Goal: Transaction & Acquisition: Purchase product/service

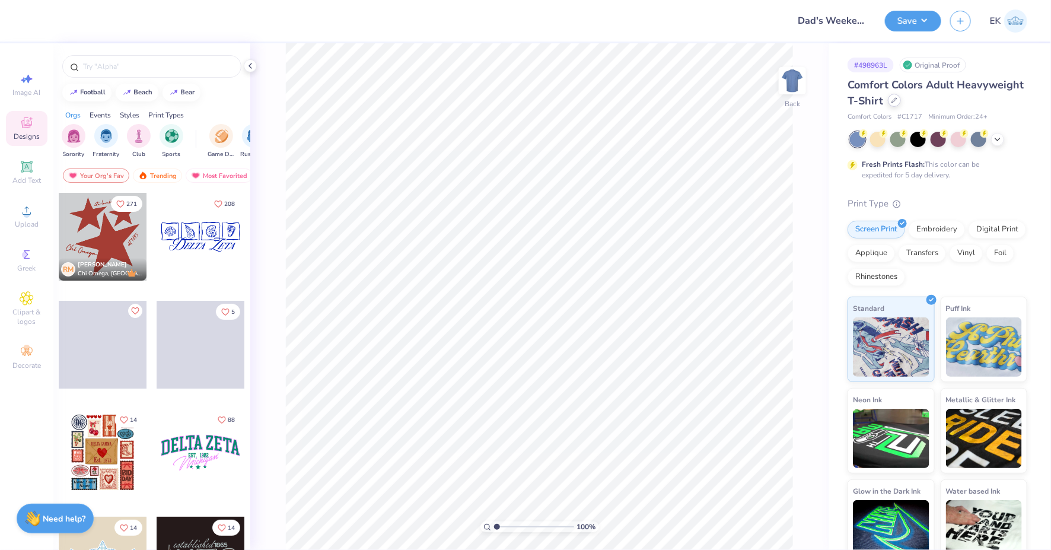
click at [893, 104] on div at bounding box center [894, 100] width 13 height 13
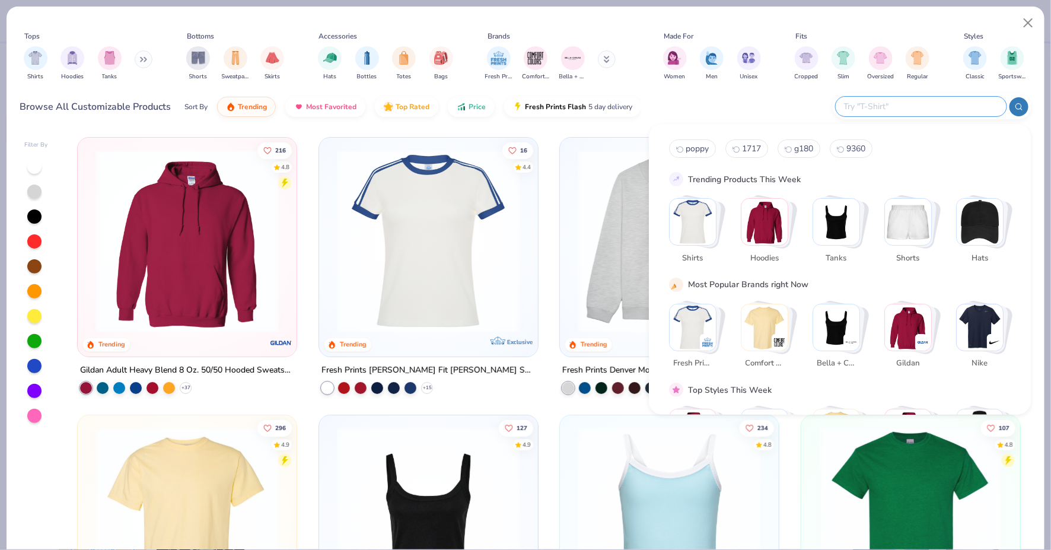
click at [920, 110] on input "text" at bounding box center [919, 107] width 155 height 14
type input "[PERSON_NAME] cap"
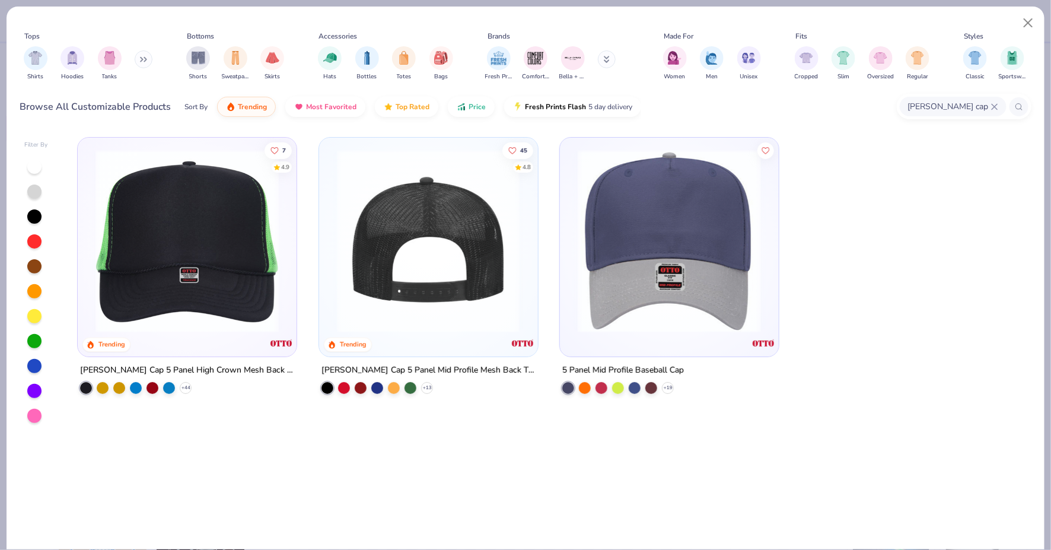
click at [476, 311] on img at bounding box center [428, 240] width 195 height 183
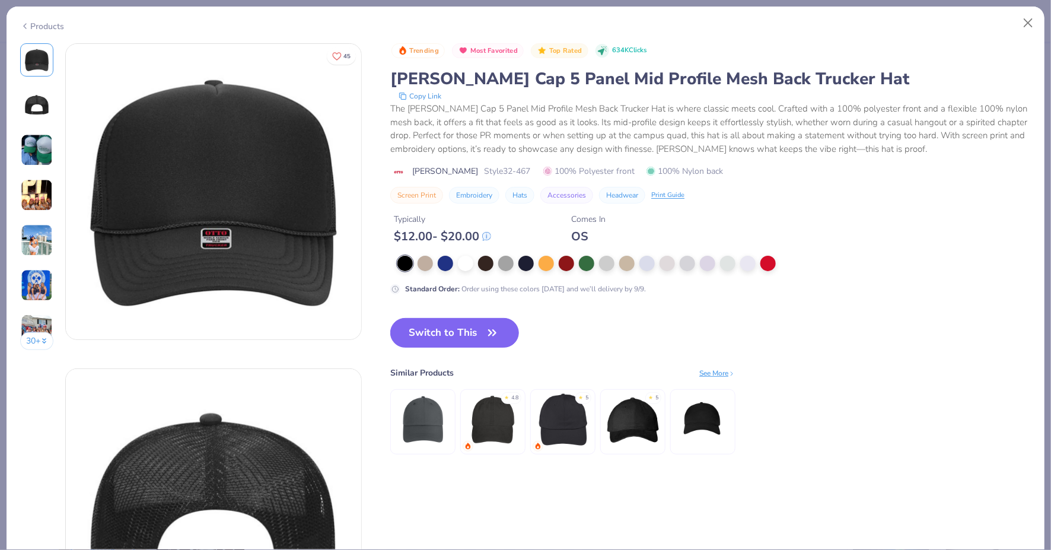
click at [414, 257] on div at bounding box center [630, 263] width 467 height 15
click at [420, 257] on div at bounding box center [424, 261] width 15 height 15
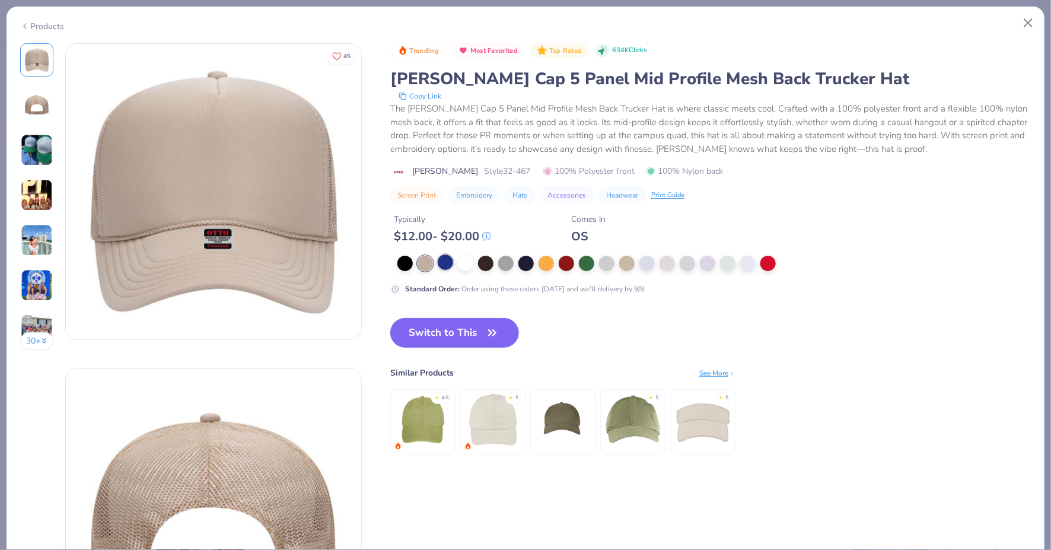
click at [439, 257] on div at bounding box center [445, 261] width 15 height 15
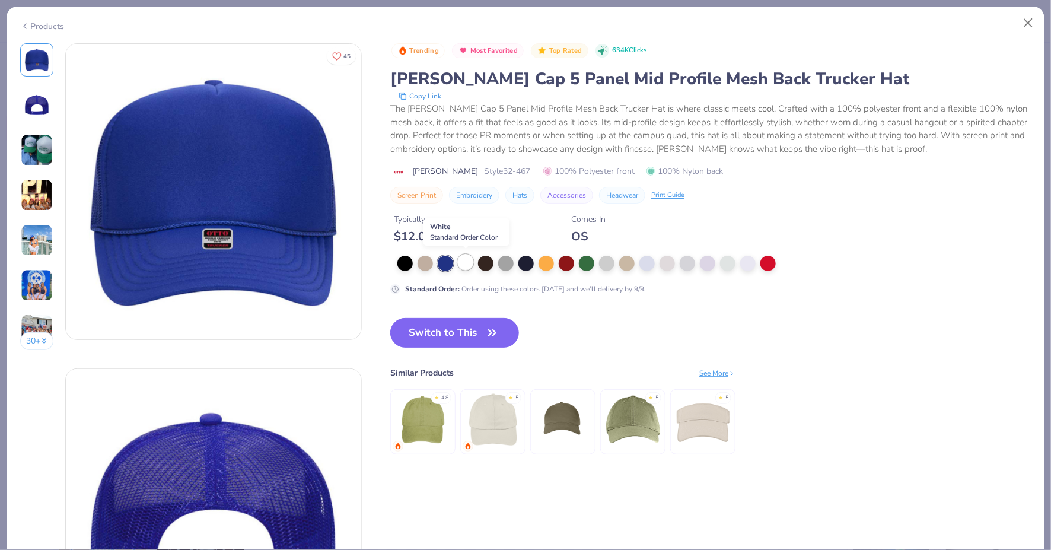
click at [466, 260] on div at bounding box center [465, 261] width 15 height 15
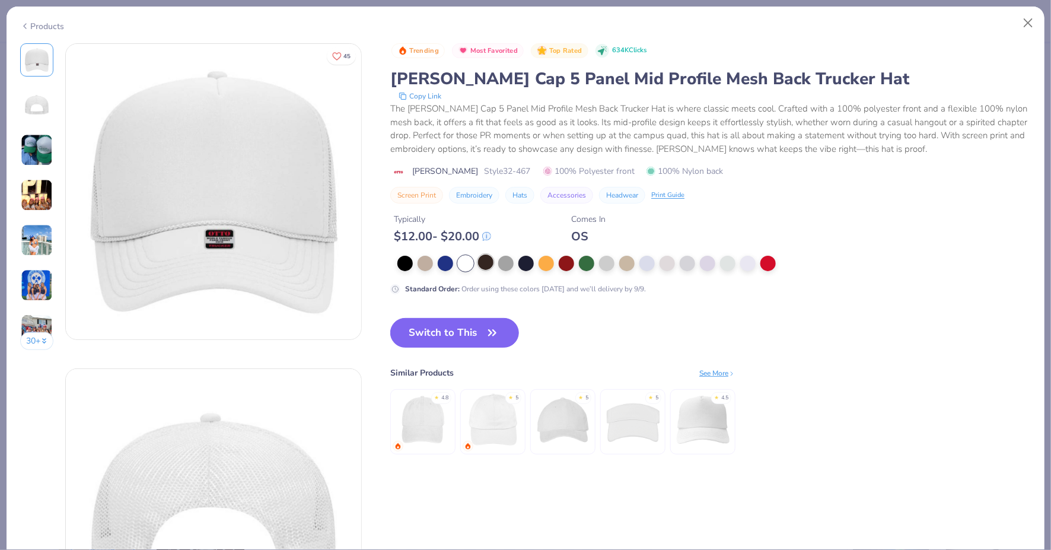
click at [489, 260] on div at bounding box center [485, 261] width 15 height 15
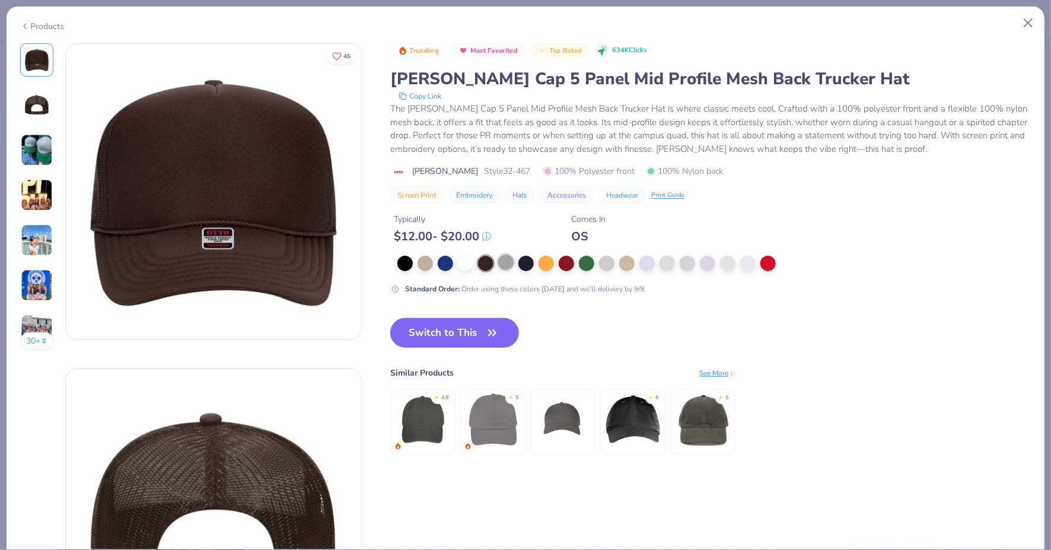
click at [505, 262] on div at bounding box center [505, 261] width 15 height 15
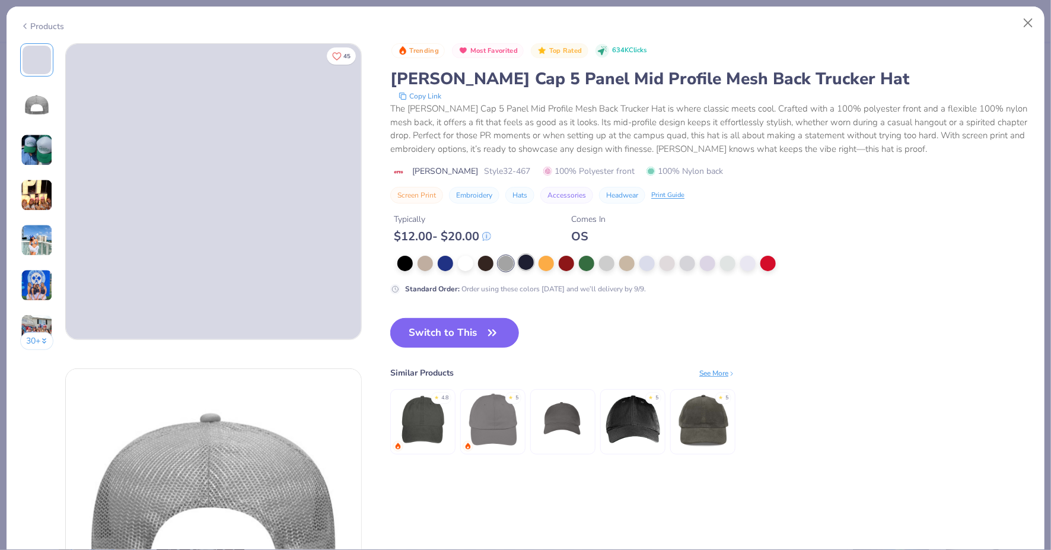
click at [532, 261] on div at bounding box center [525, 261] width 15 height 15
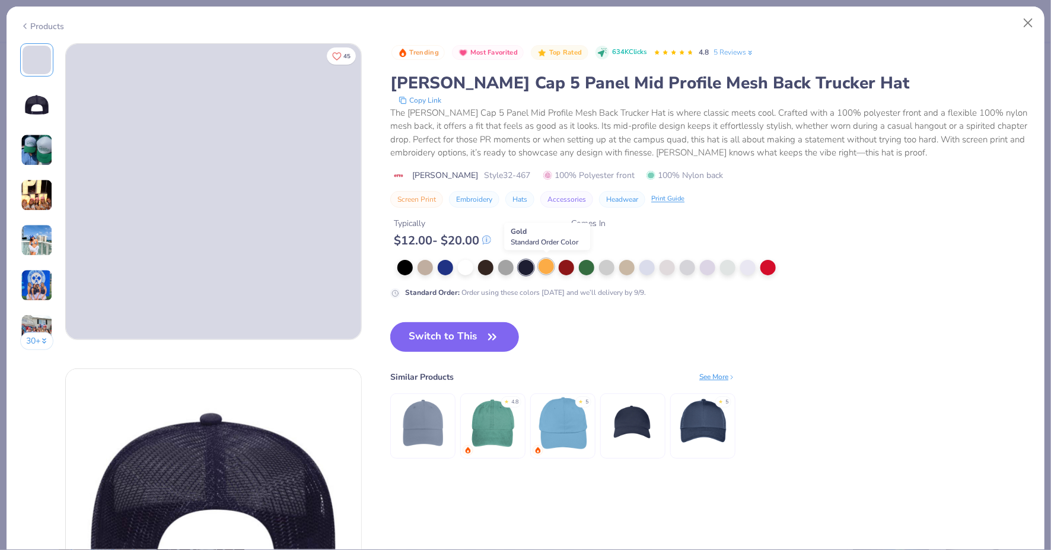
click at [546, 261] on div at bounding box center [545, 265] width 15 height 15
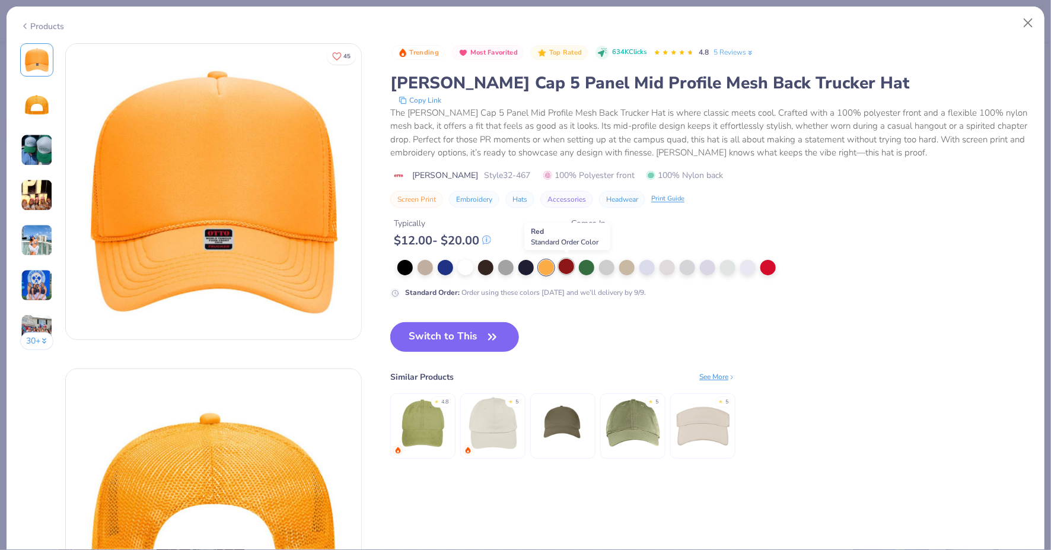
click at [564, 264] on div at bounding box center [565, 265] width 15 height 15
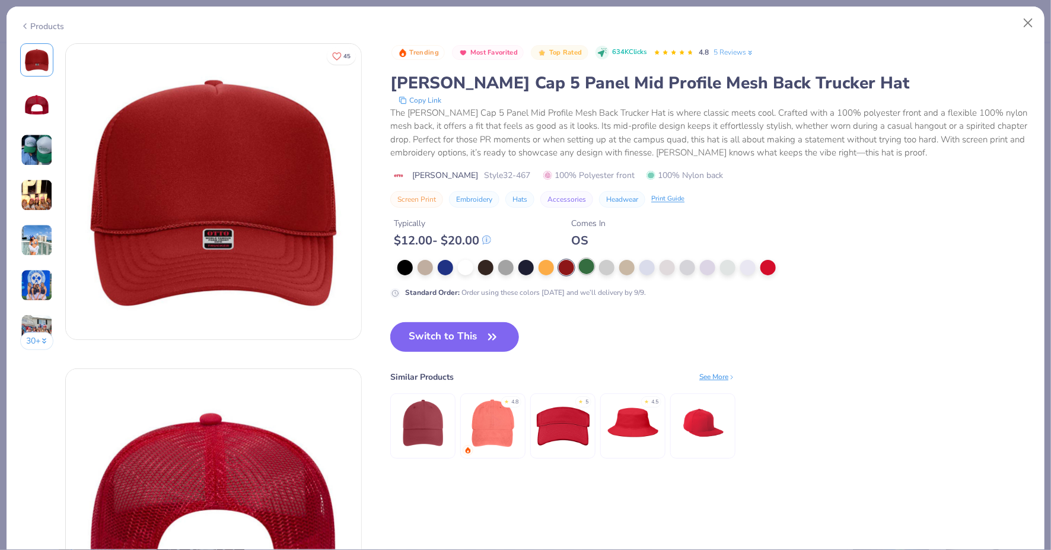
click at [581, 264] on div at bounding box center [586, 265] width 15 height 15
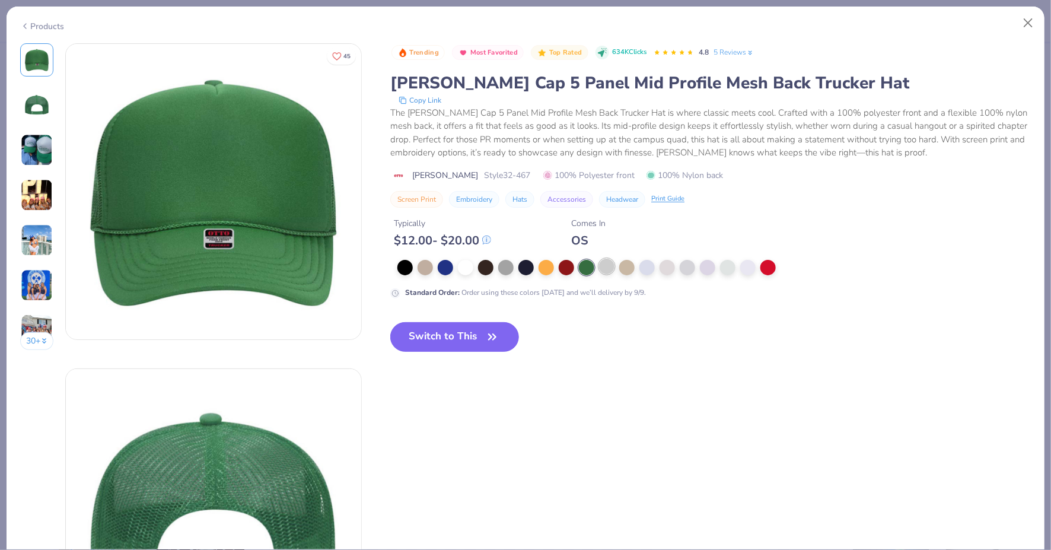
click at [611, 264] on div at bounding box center [606, 265] width 15 height 15
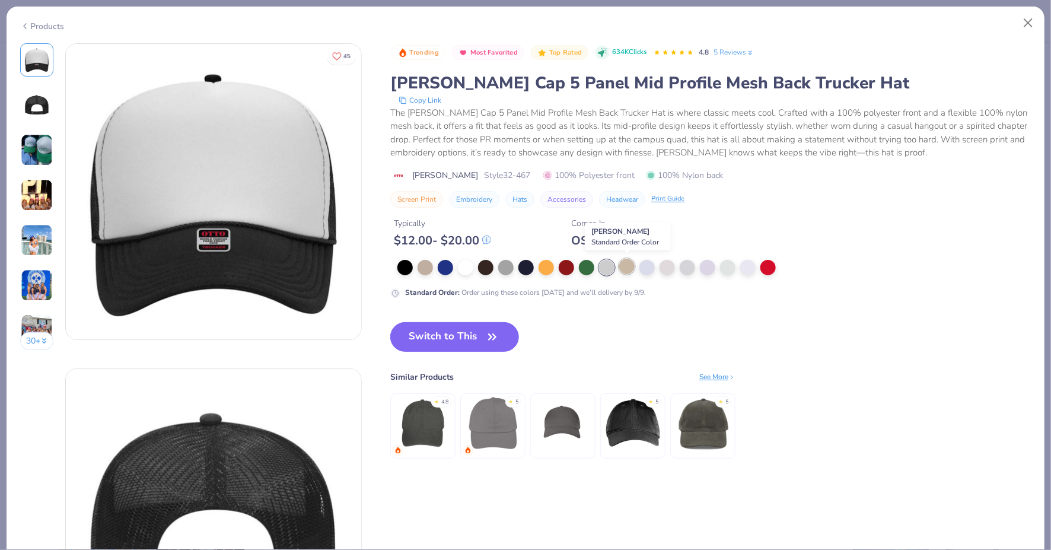
click at [623, 266] on div at bounding box center [626, 265] width 15 height 15
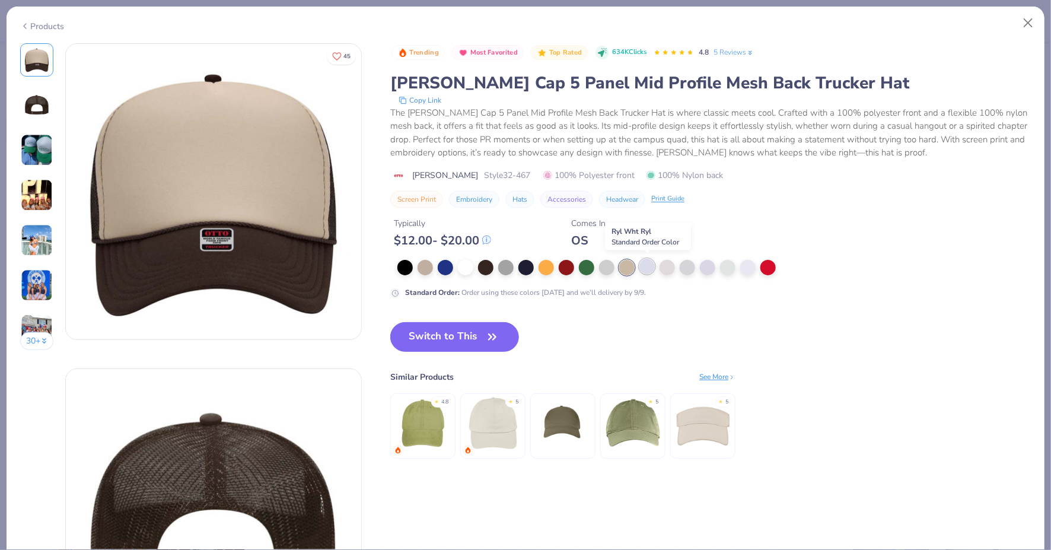
click at [650, 266] on div at bounding box center [646, 265] width 15 height 15
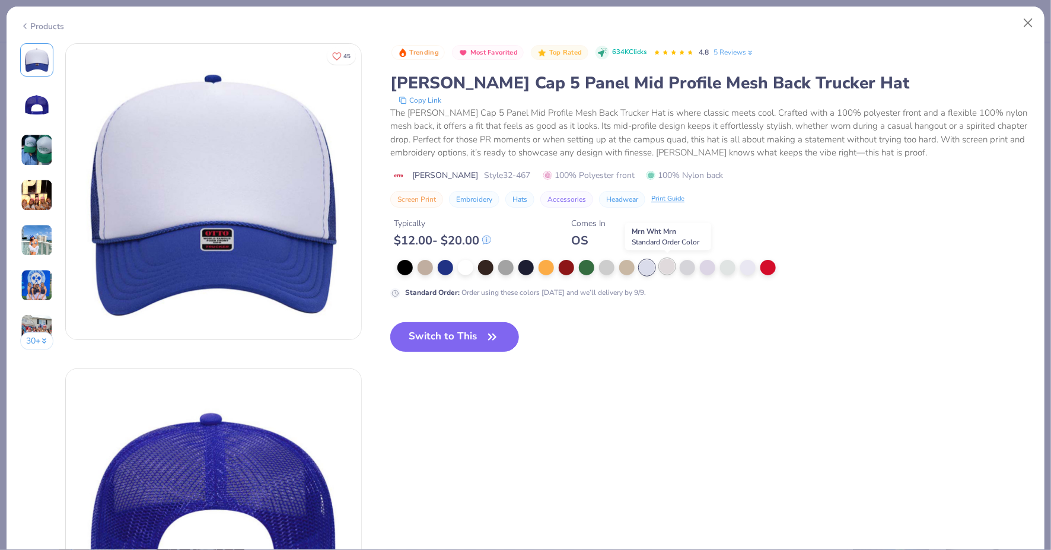
click at [663, 266] on div at bounding box center [666, 265] width 15 height 15
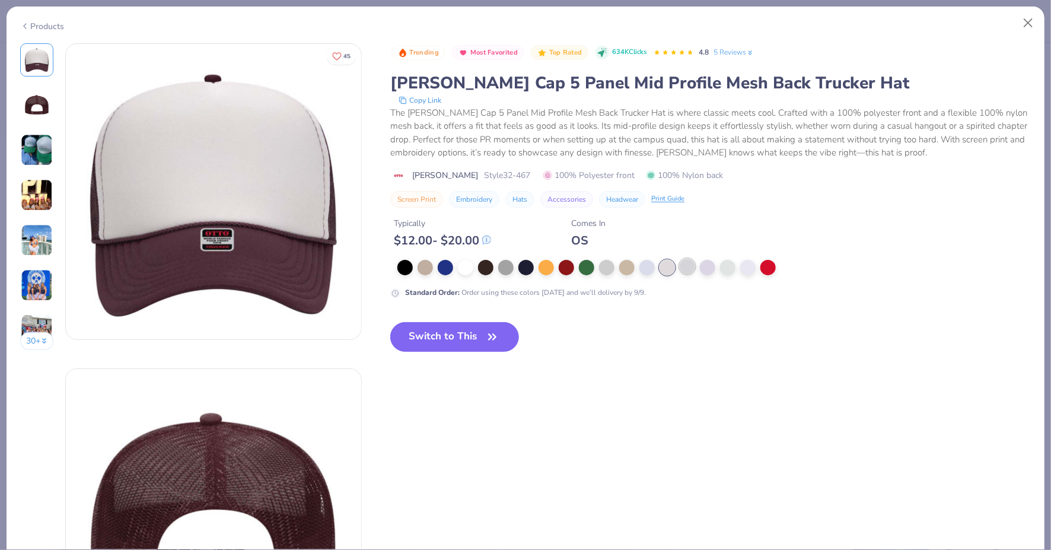
click at [685, 266] on div at bounding box center [686, 265] width 15 height 15
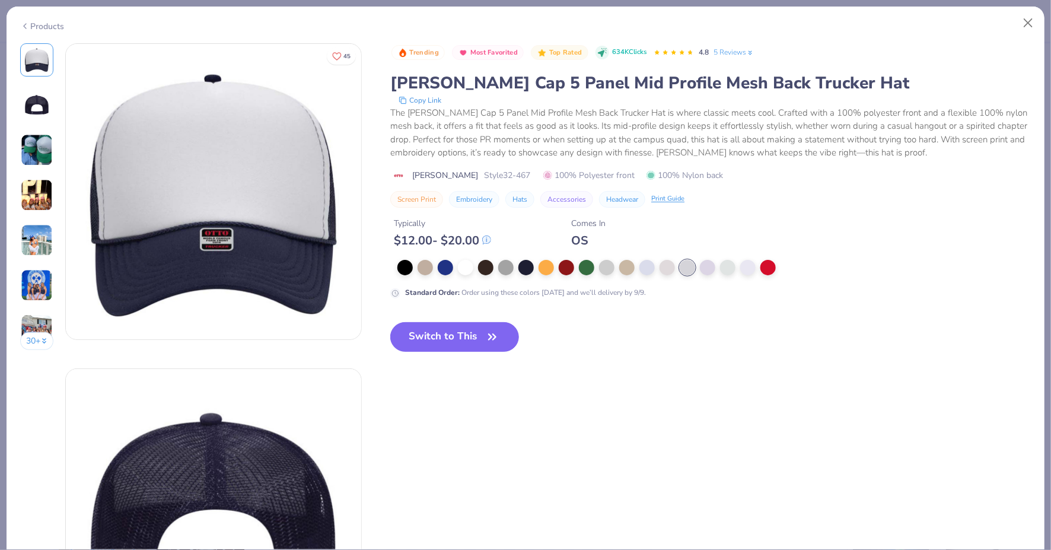
click at [32, 162] on img at bounding box center [37, 150] width 32 height 32
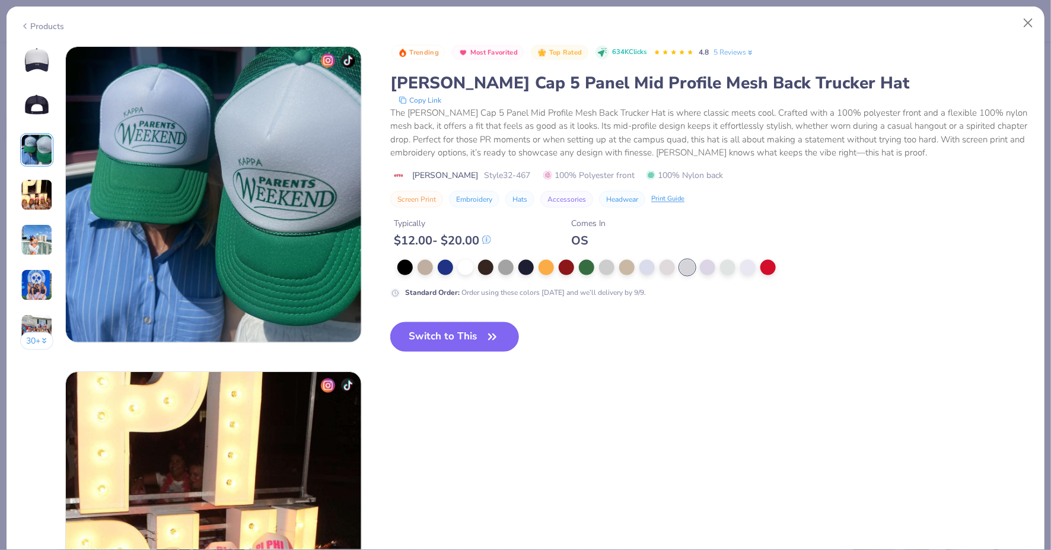
scroll to position [650, 0]
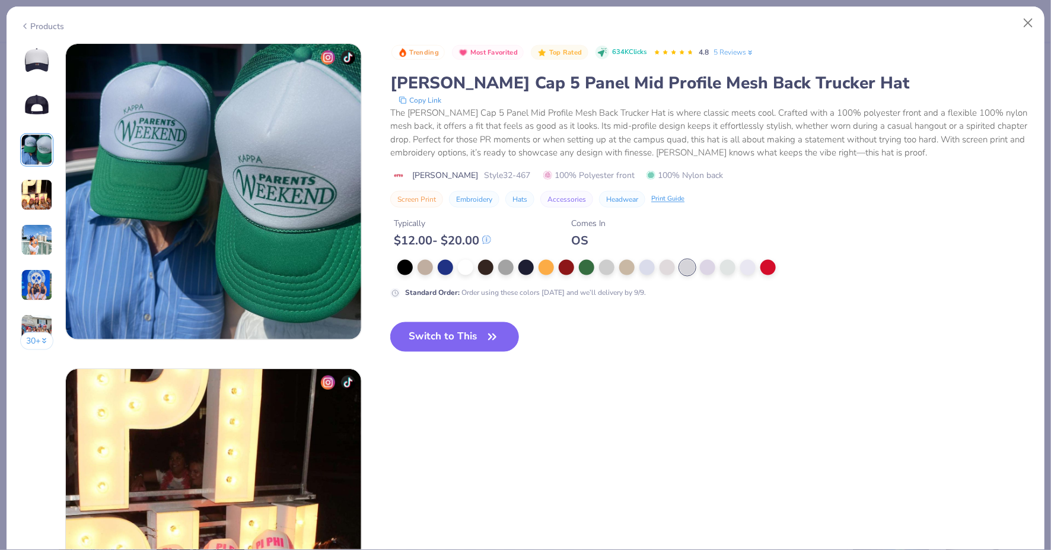
click at [28, 202] on img at bounding box center [37, 195] width 32 height 32
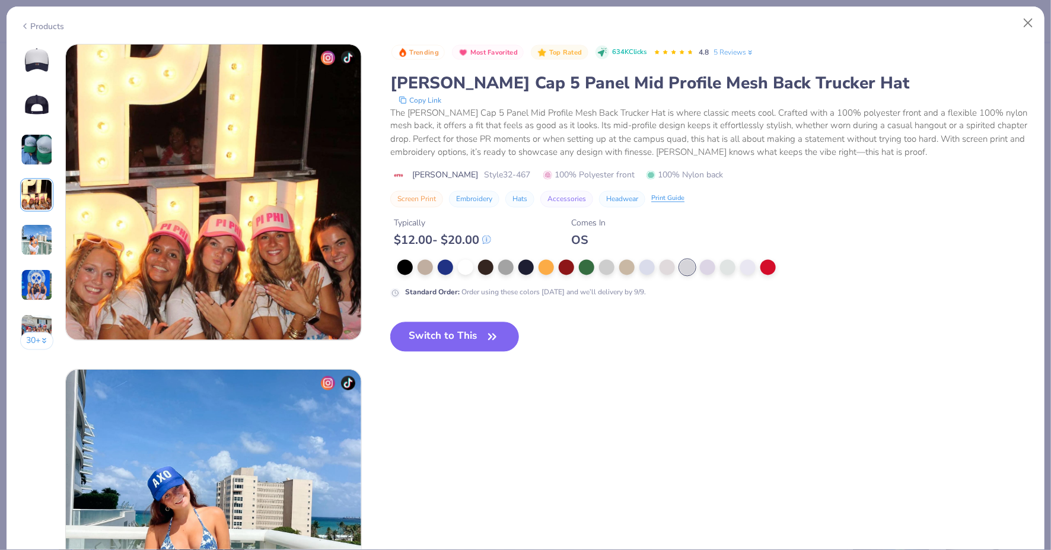
click at [26, 238] on img at bounding box center [37, 240] width 32 height 32
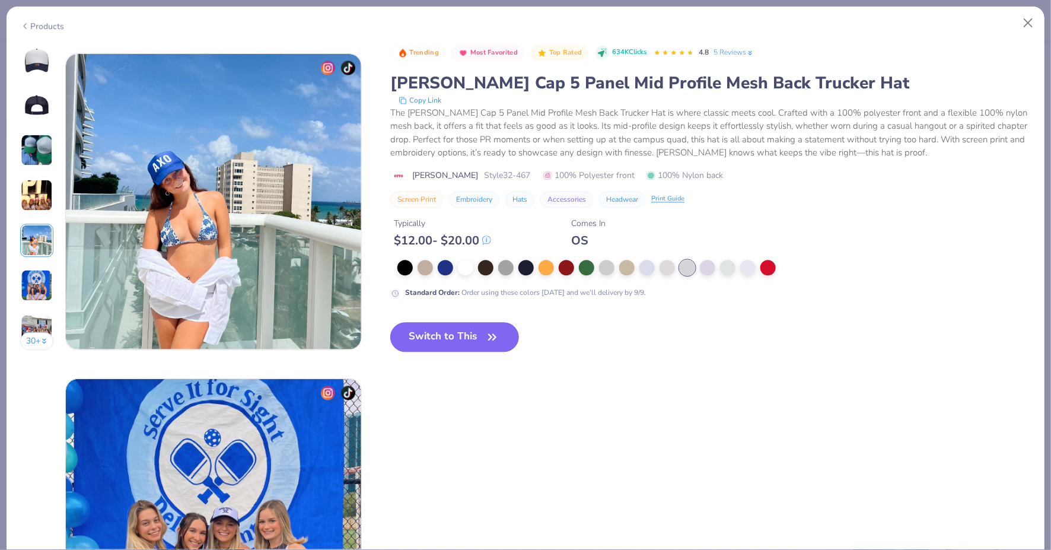
scroll to position [1299, 0]
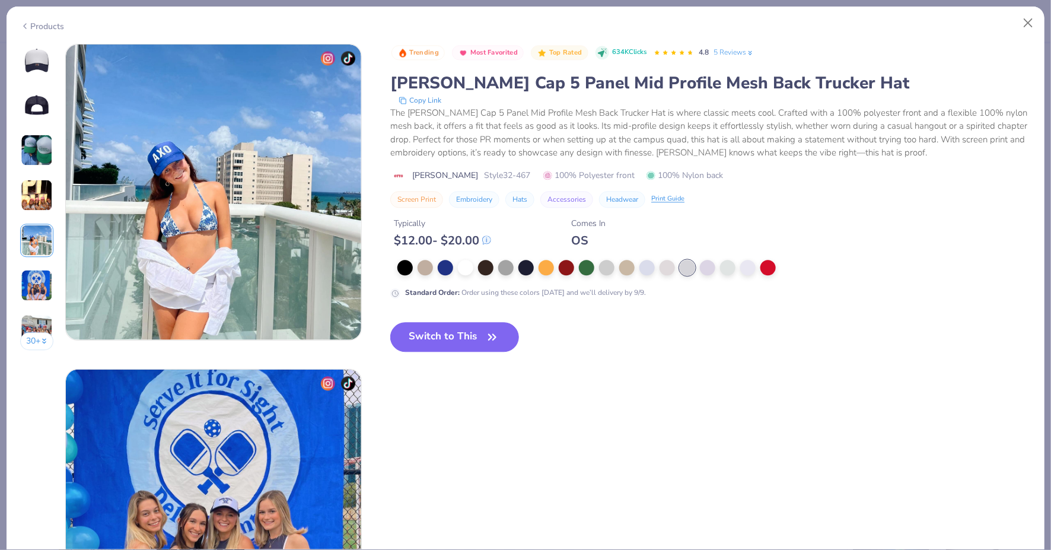
click at [24, 263] on div "30 +" at bounding box center [37, 200] width 34 height 315
click at [31, 288] on img at bounding box center [37, 285] width 32 height 32
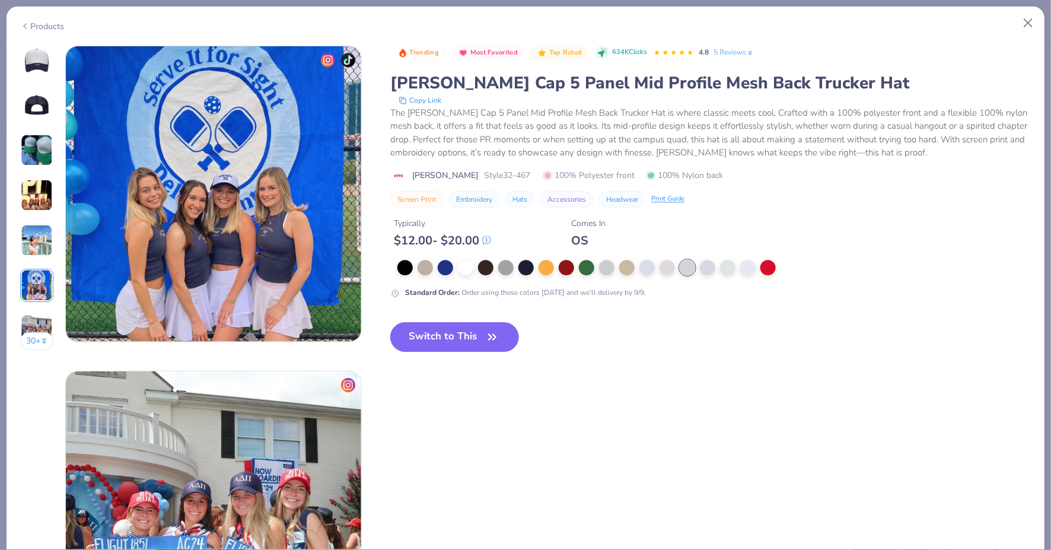
scroll to position [1624, 0]
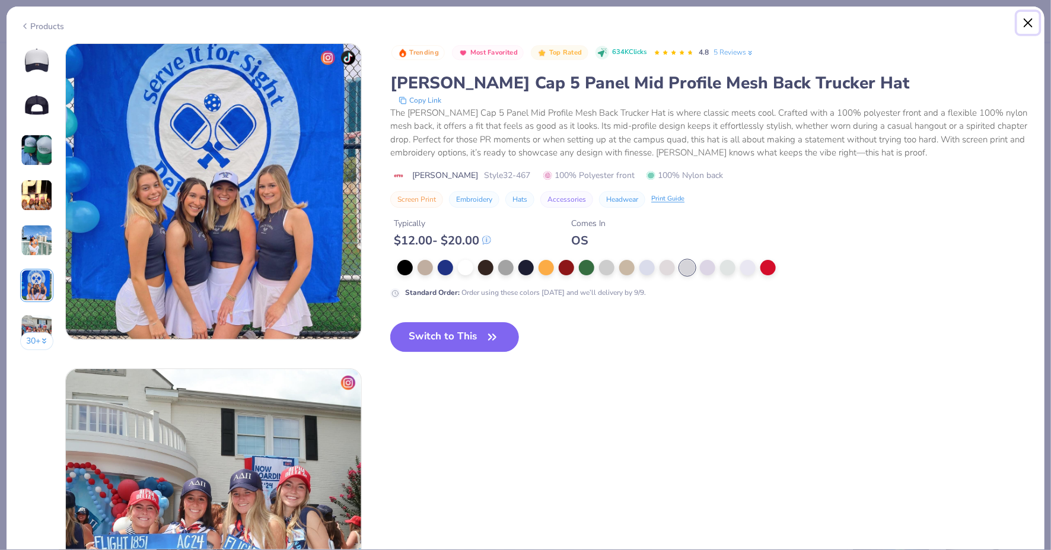
click at [1027, 20] on button "Close" at bounding box center [1028, 23] width 23 height 23
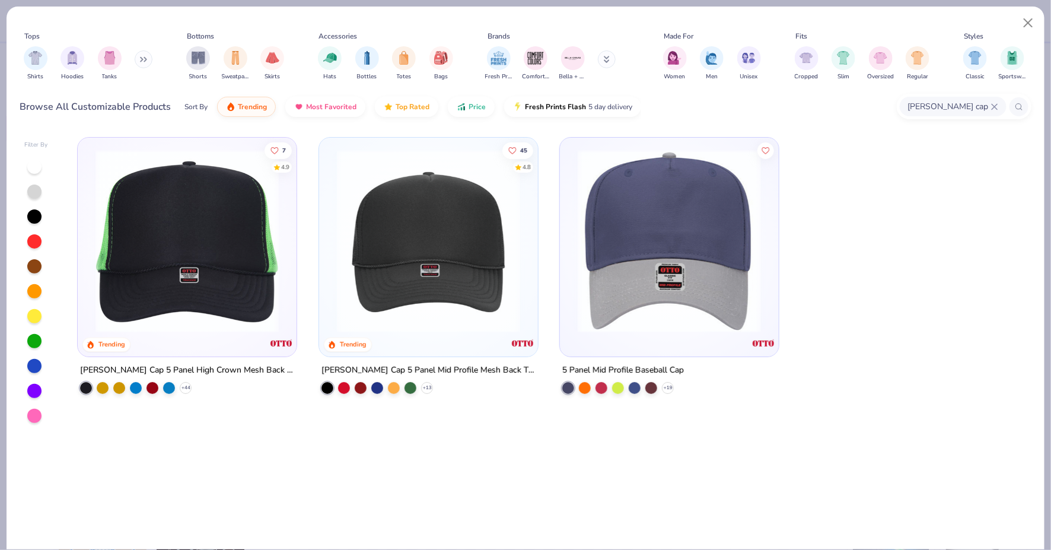
click at [712, 243] on img at bounding box center [669, 240] width 195 height 183
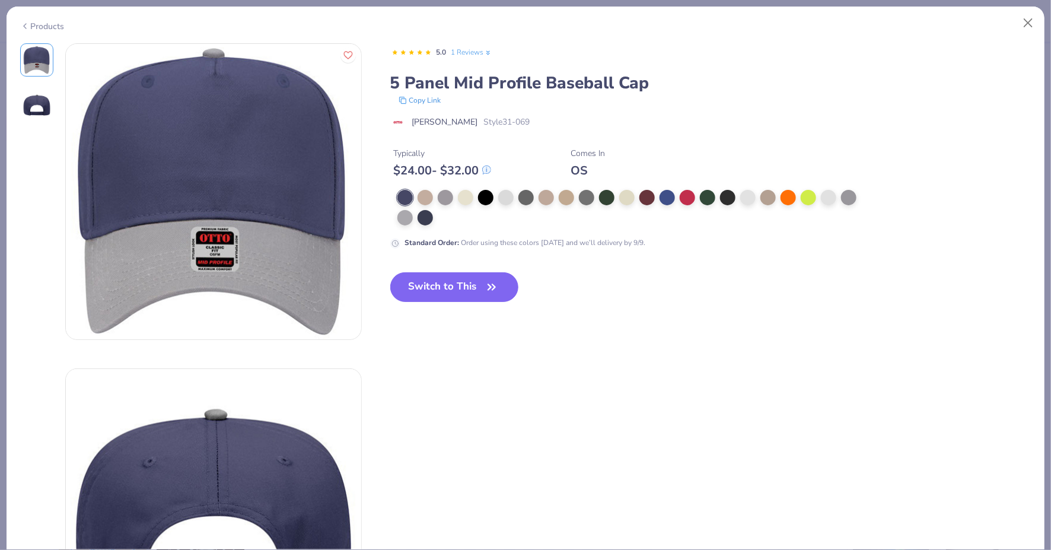
click at [857, 198] on div at bounding box center [630, 208] width 467 height 36
click at [844, 198] on div at bounding box center [848, 196] width 15 height 15
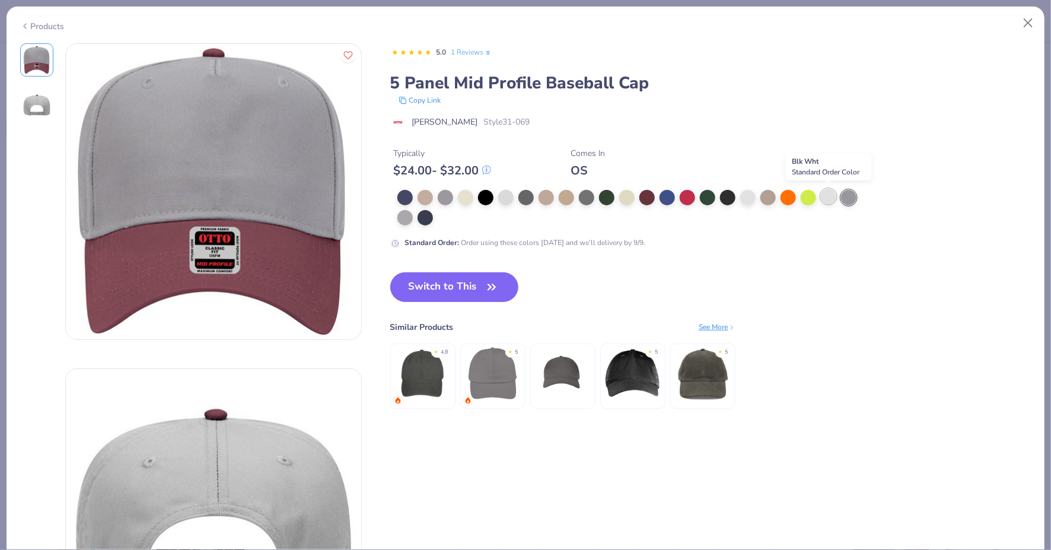
click at [823, 196] on div at bounding box center [828, 196] width 15 height 15
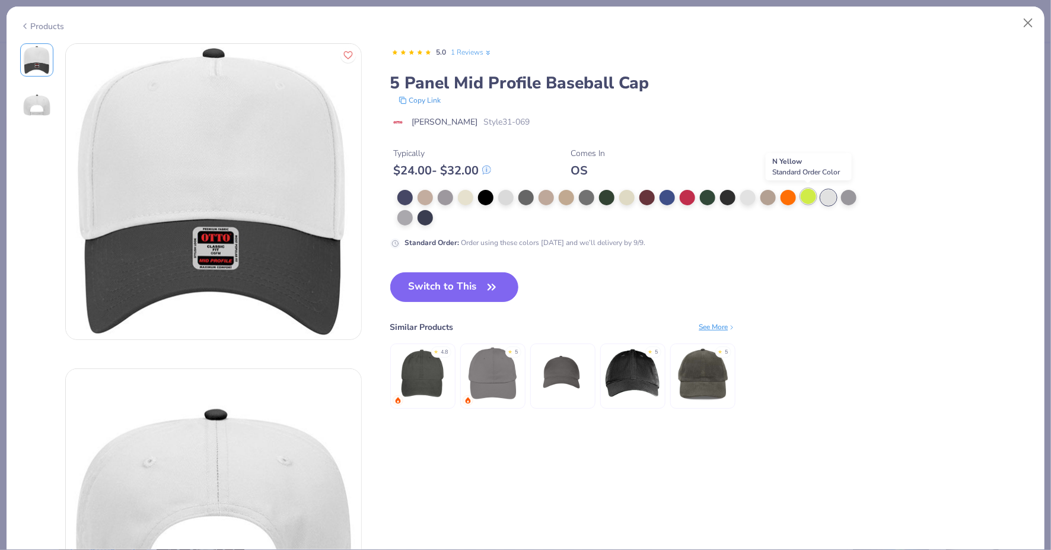
click at [800, 191] on div at bounding box center [807, 196] width 15 height 15
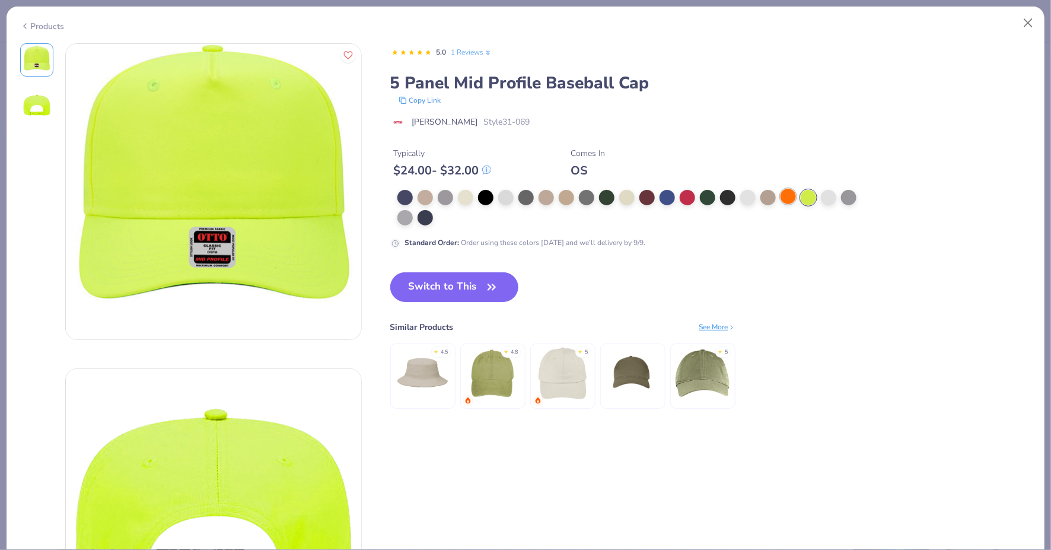
click at [787, 194] on div at bounding box center [787, 196] width 15 height 15
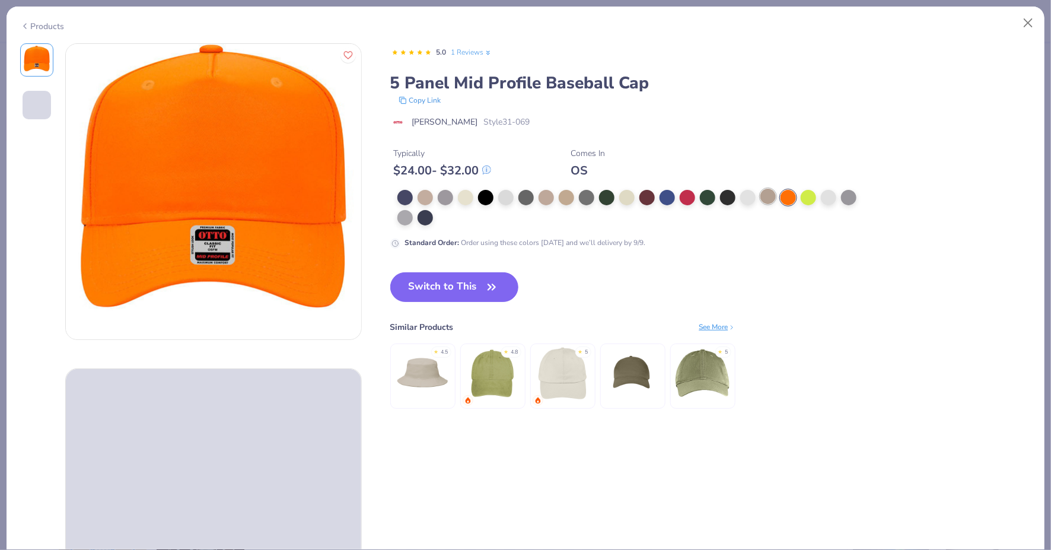
click at [769, 195] on div at bounding box center [767, 196] width 15 height 15
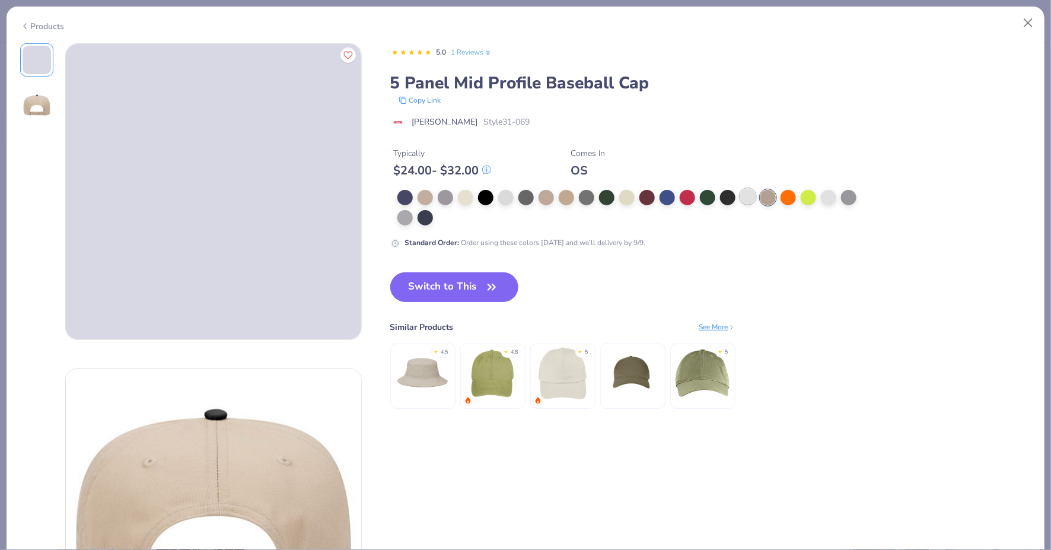
click at [749, 191] on div at bounding box center [747, 196] width 15 height 15
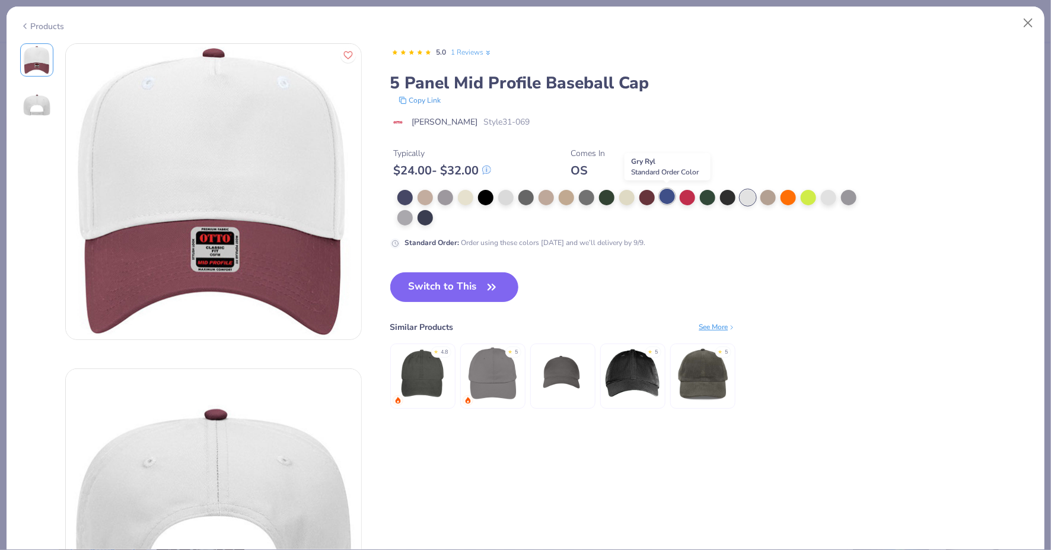
click at [665, 193] on div at bounding box center [666, 196] width 15 height 15
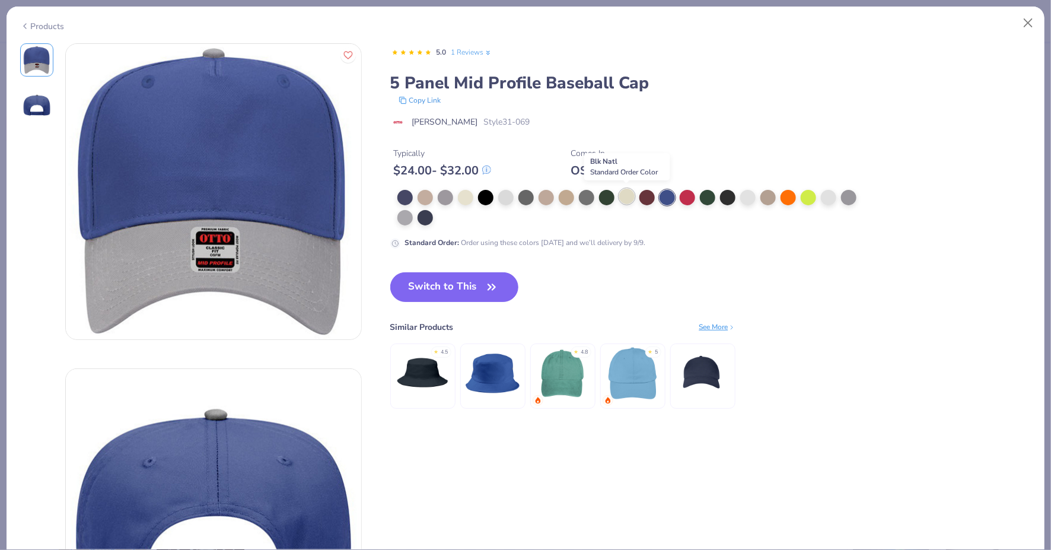
click at [624, 193] on div at bounding box center [626, 196] width 15 height 15
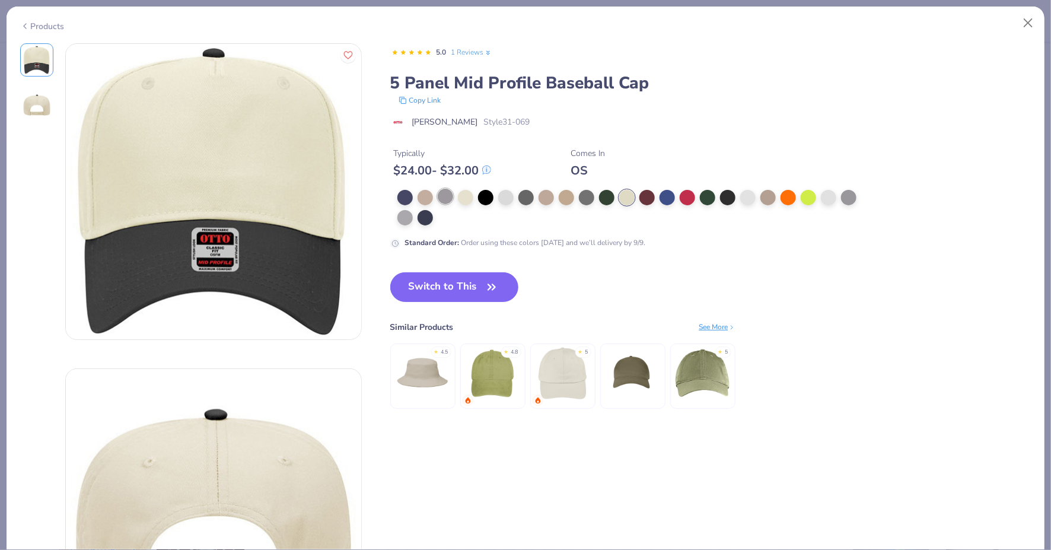
click at [449, 194] on div at bounding box center [445, 196] width 15 height 15
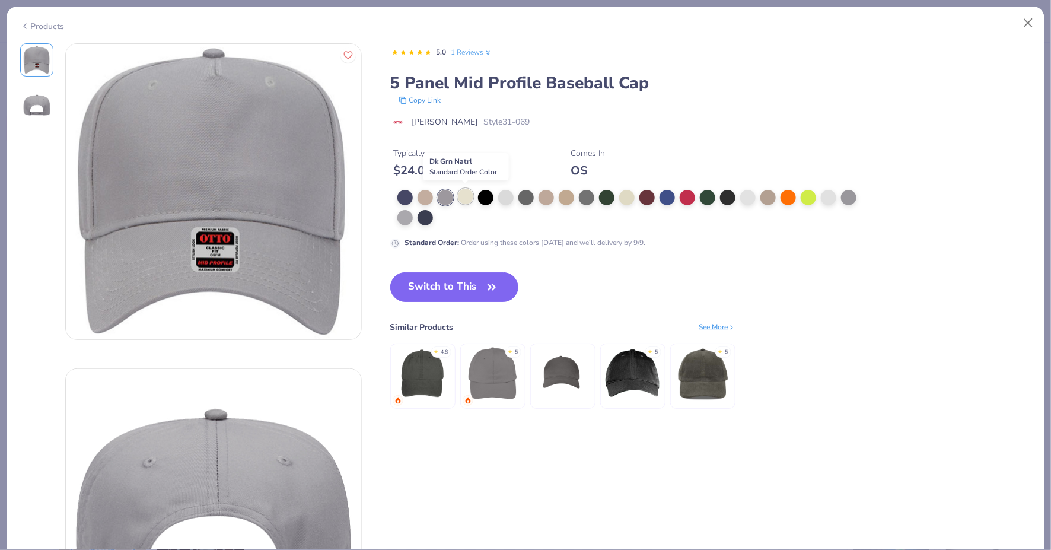
click at [466, 195] on div at bounding box center [465, 196] width 15 height 15
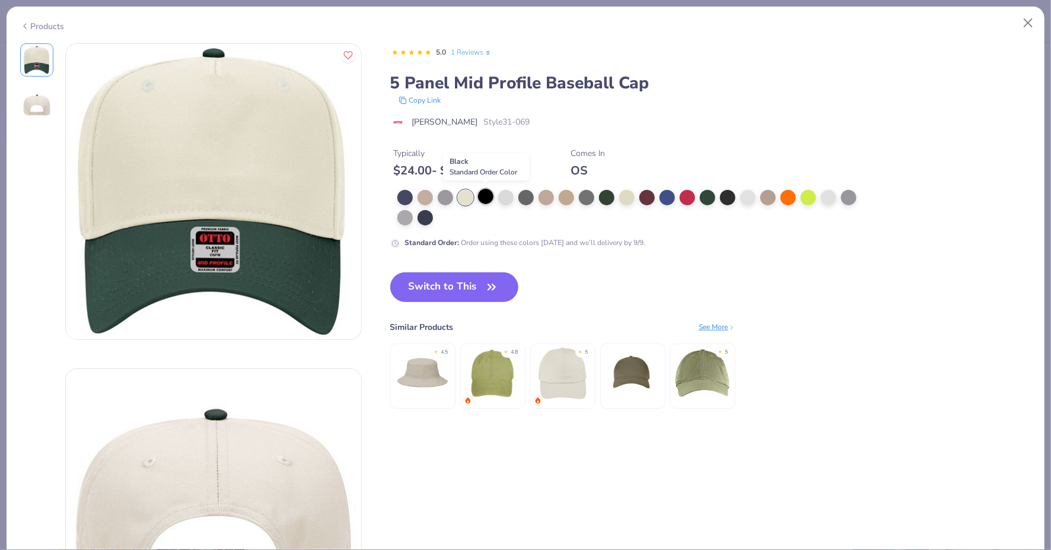
click at [487, 195] on div at bounding box center [485, 196] width 15 height 15
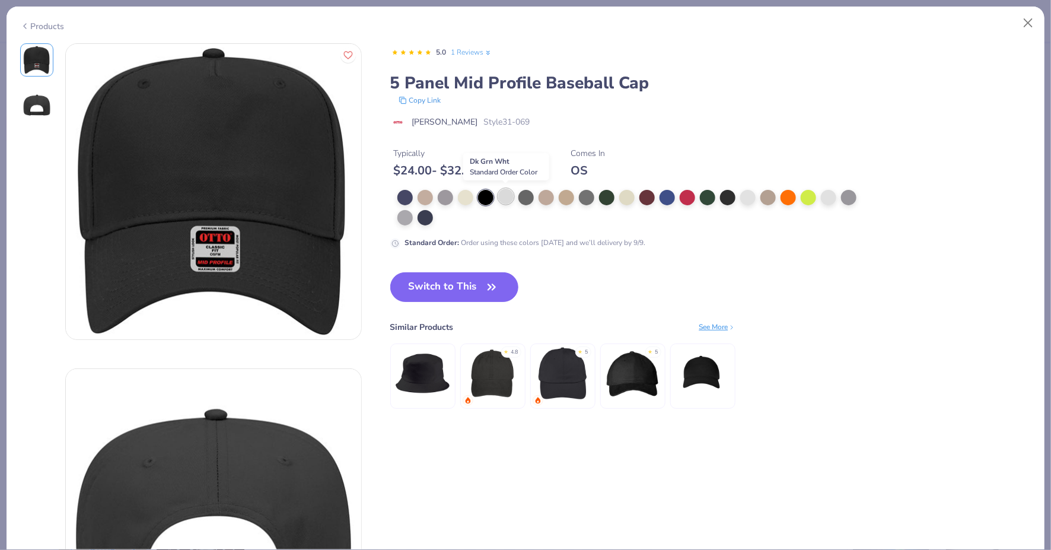
click at [510, 195] on div at bounding box center [505, 196] width 15 height 15
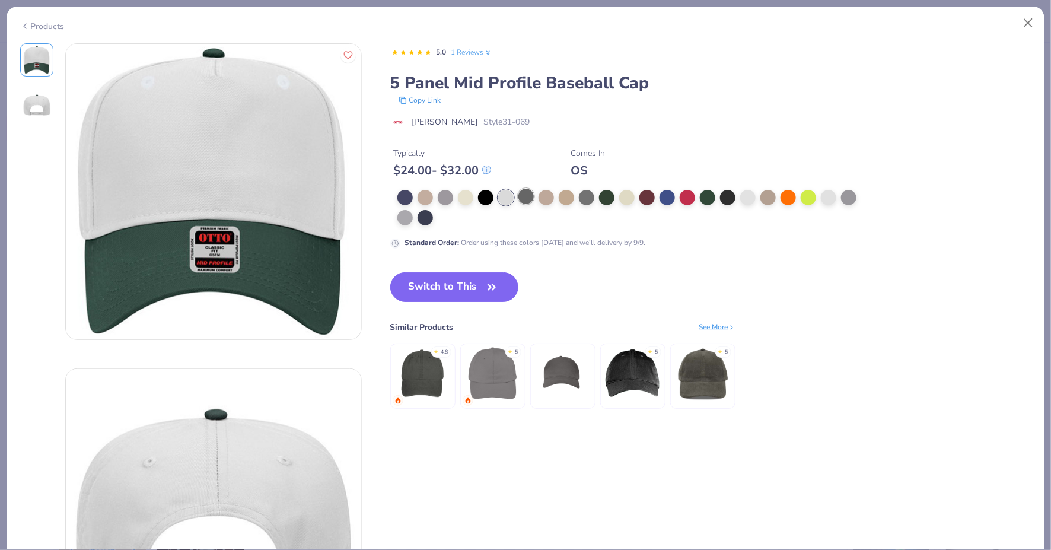
click at [526, 196] on div at bounding box center [525, 196] width 15 height 15
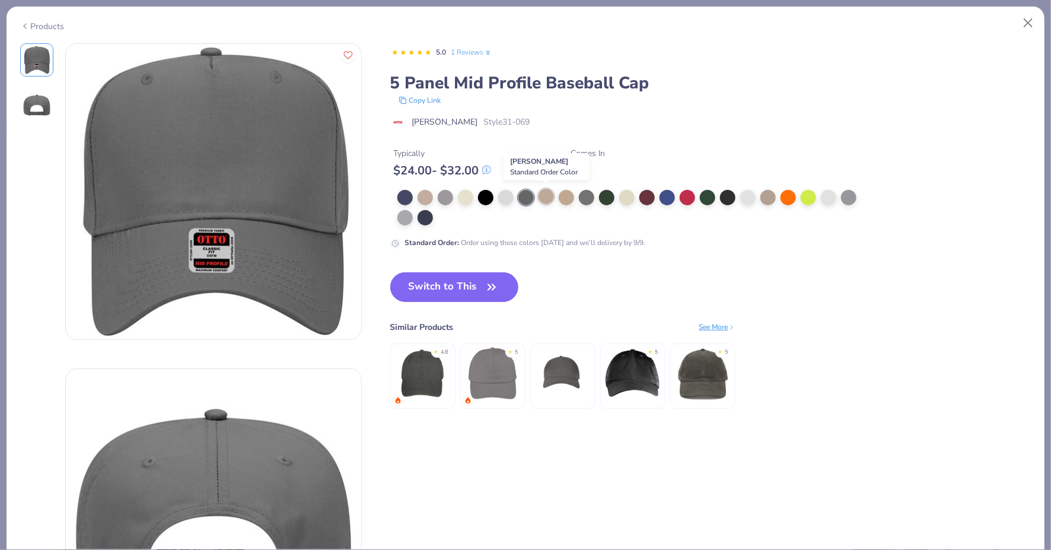
click at [544, 196] on div at bounding box center [545, 196] width 15 height 15
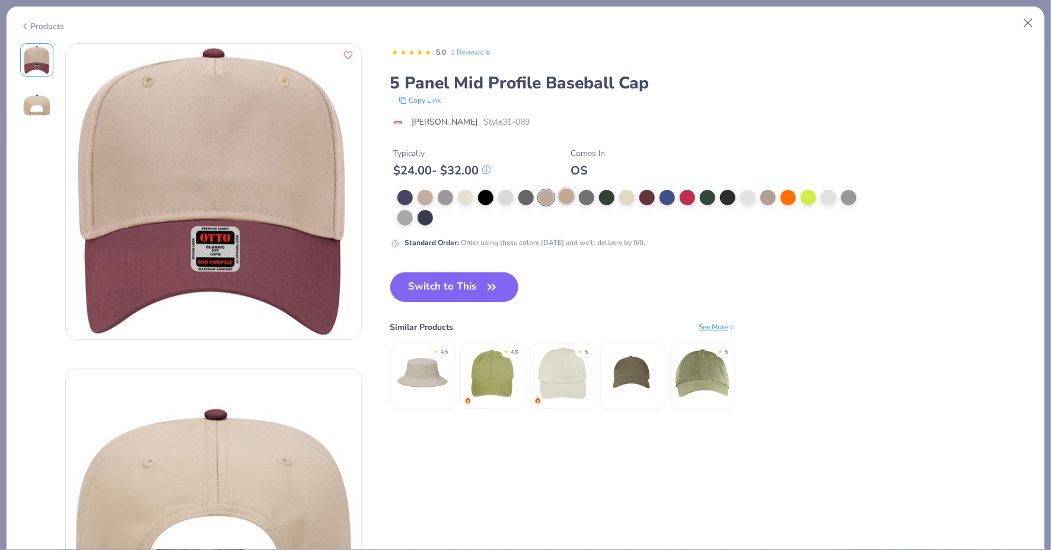
click at [566, 196] on div at bounding box center [565, 196] width 15 height 15
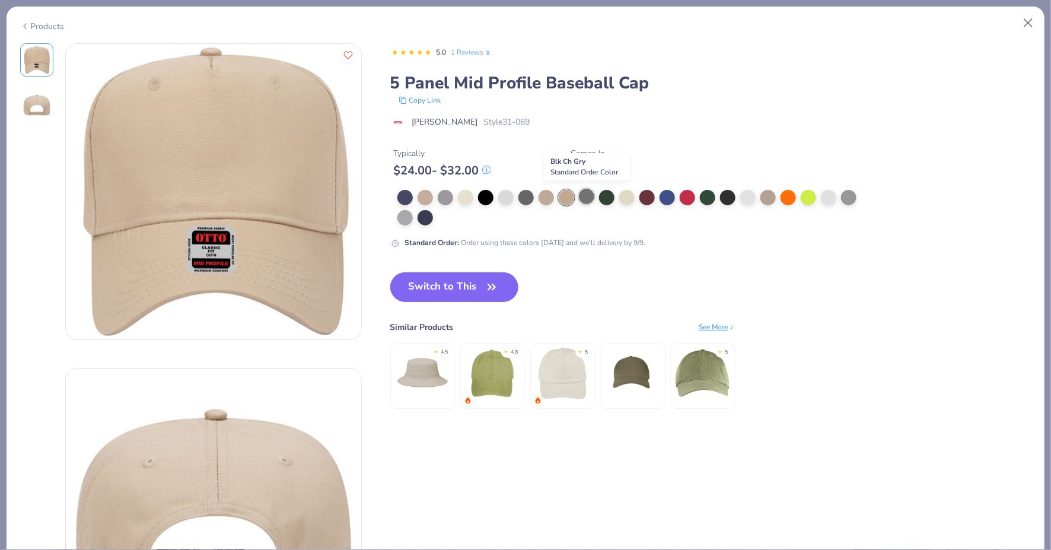
click at [582, 198] on div at bounding box center [586, 196] width 15 height 15
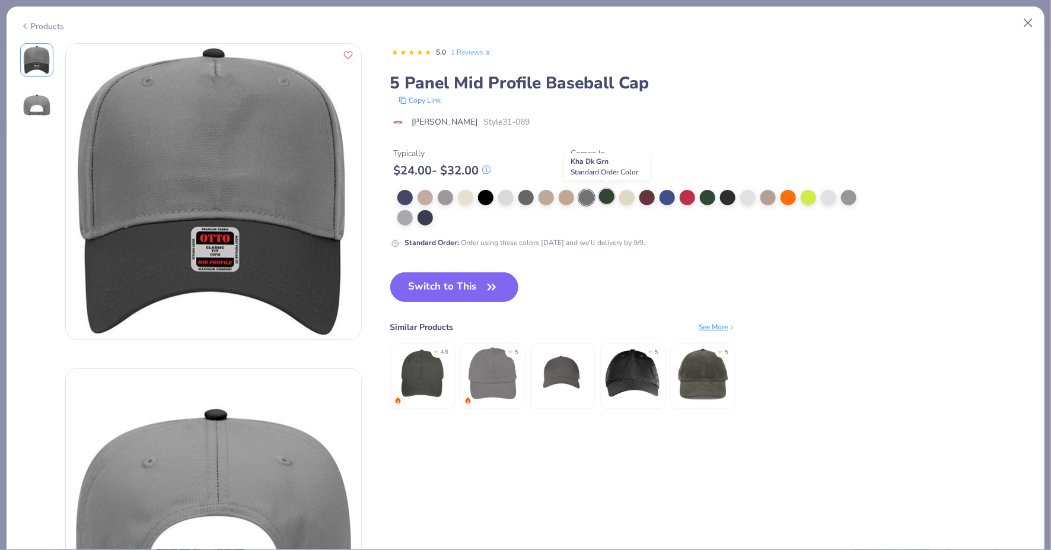
click at [605, 199] on div at bounding box center [606, 196] width 15 height 15
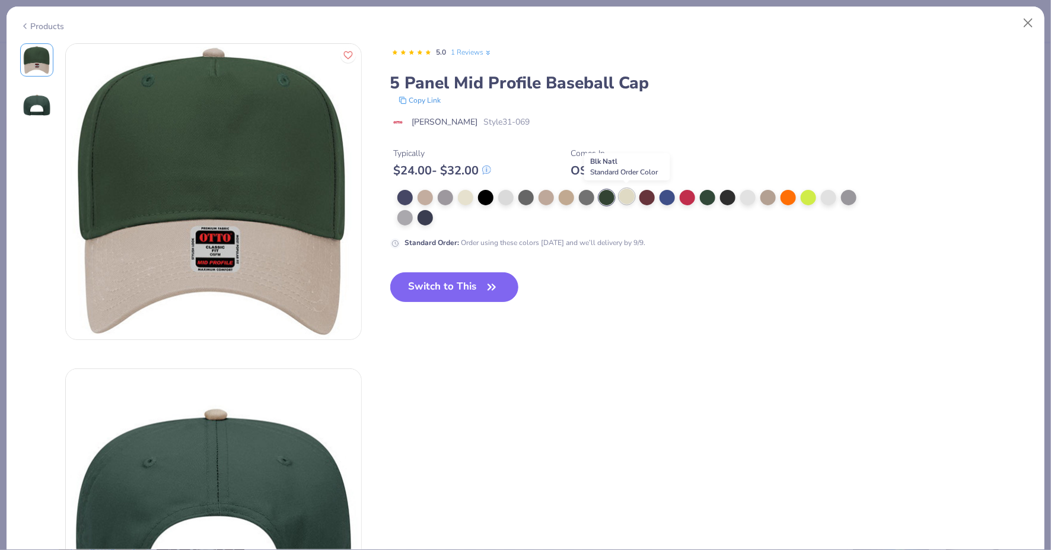
click at [628, 199] on div at bounding box center [626, 196] width 15 height 15
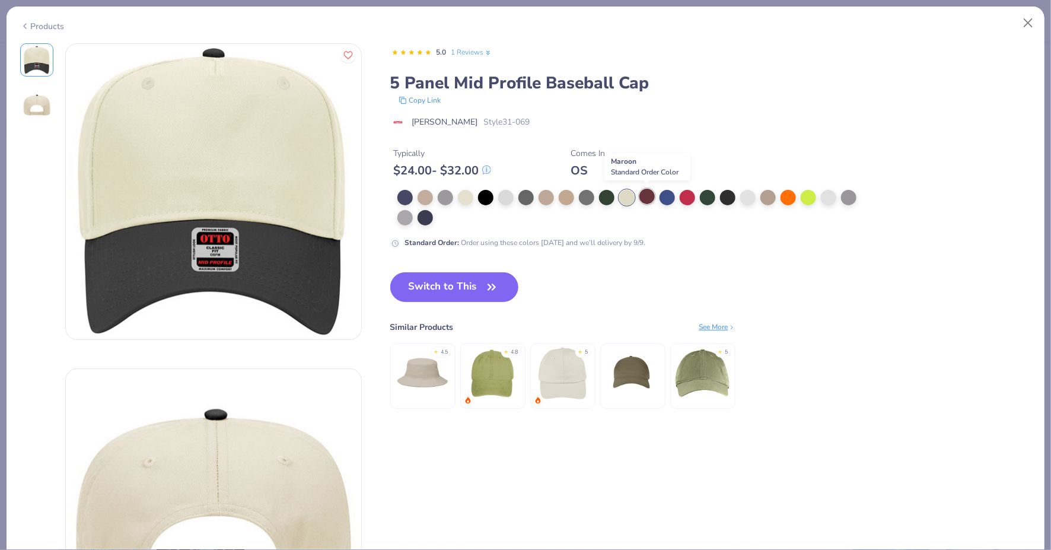
click at [651, 195] on div at bounding box center [646, 196] width 15 height 15
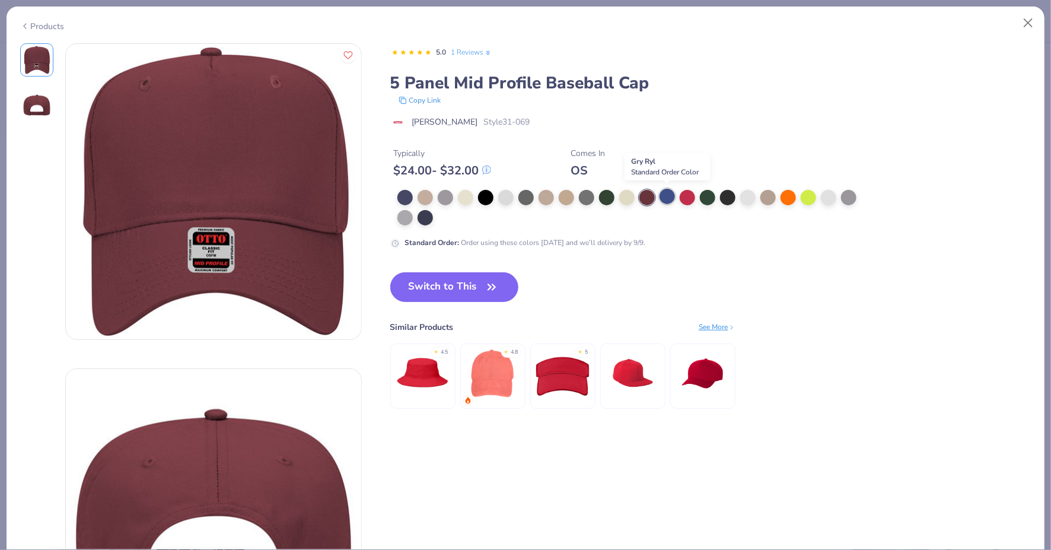
click at [670, 194] on div at bounding box center [666, 196] width 15 height 15
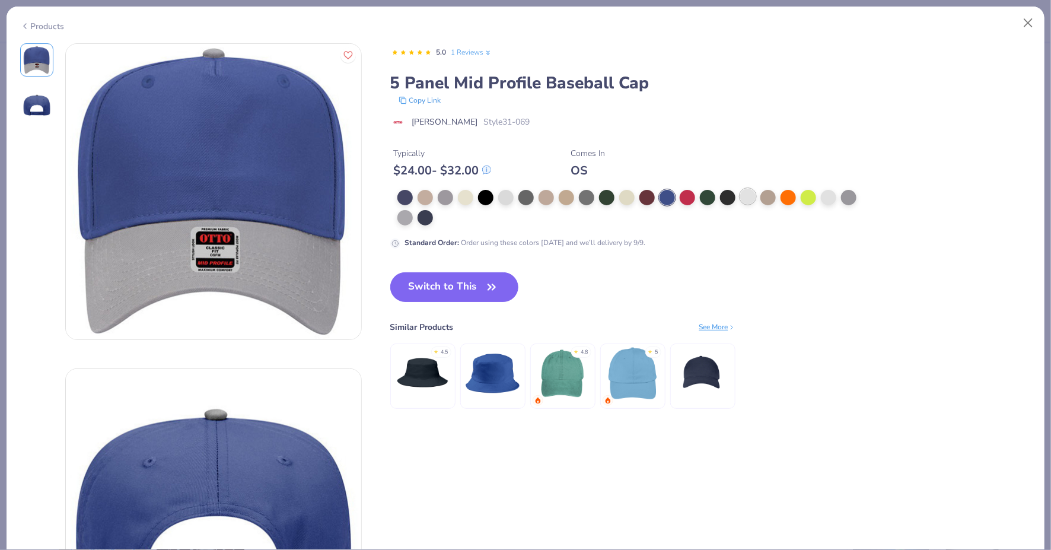
click at [746, 195] on div at bounding box center [747, 196] width 15 height 15
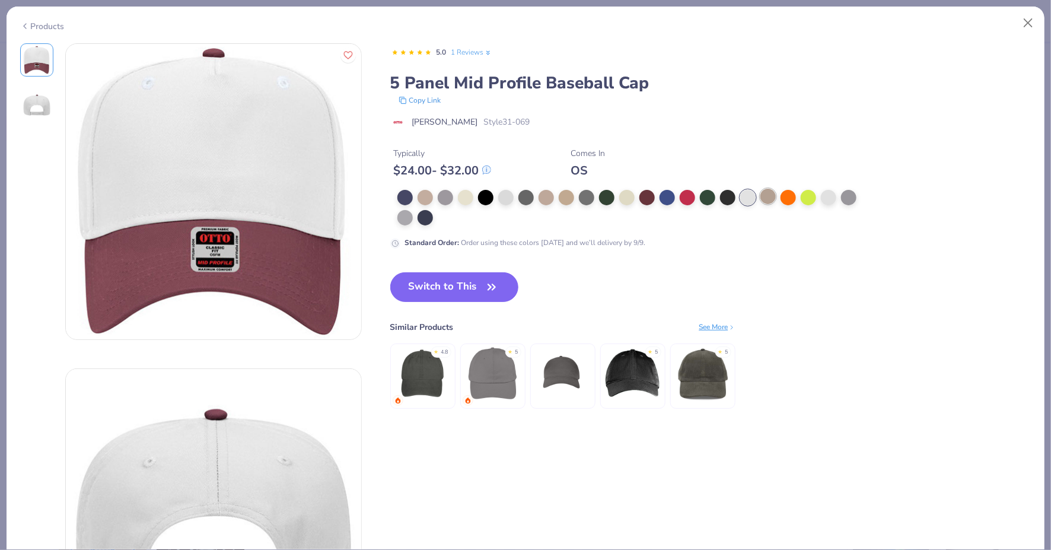
click at [774, 195] on div at bounding box center [767, 196] width 15 height 15
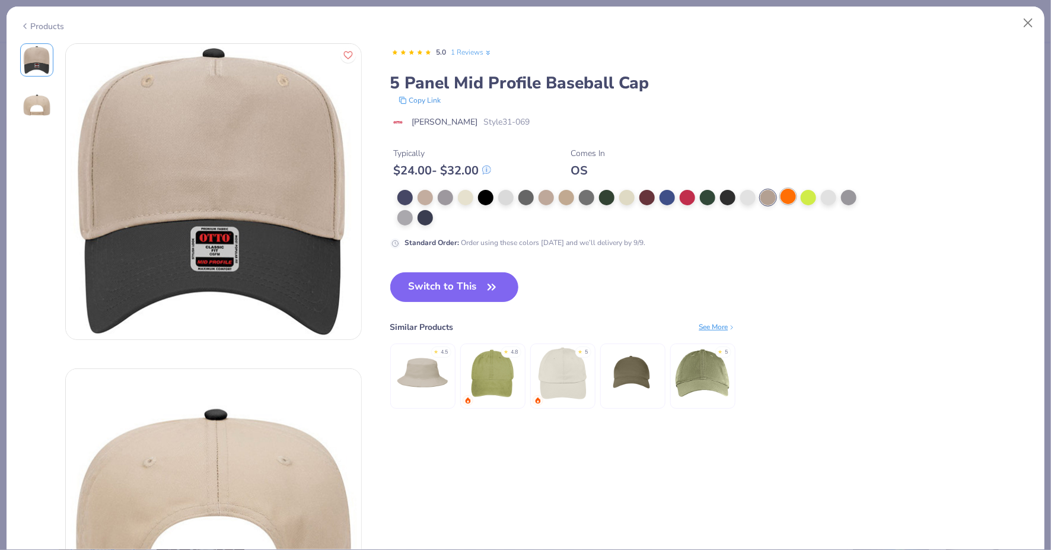
click at [789, 196] on div at bounding box center [787, 196] width 15 height 15
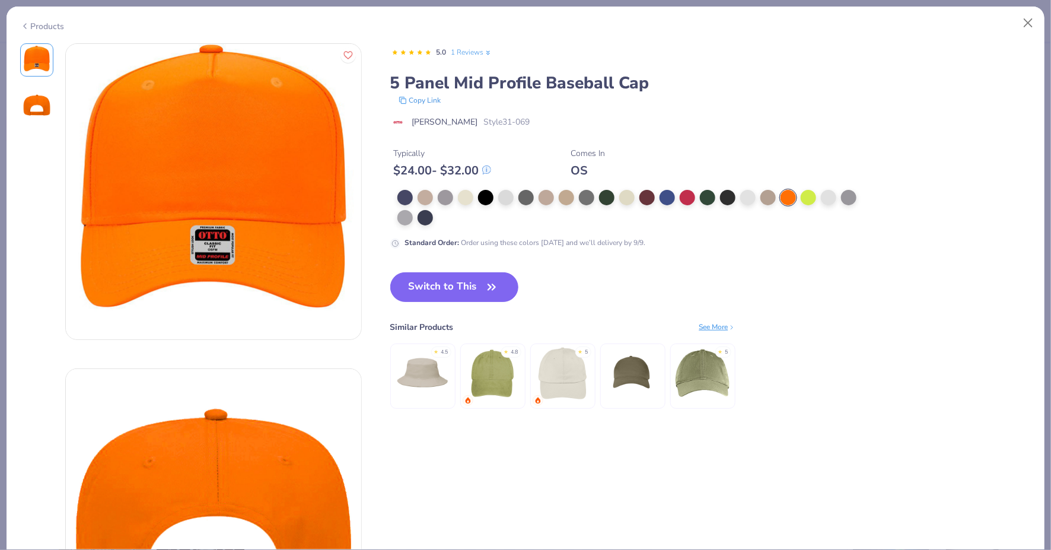
click at [795, 194] on div at bounding box center [787, 197] width 15 height 15
click at [821, 194] on div at bounding box center [828, 196] width 15 height 15
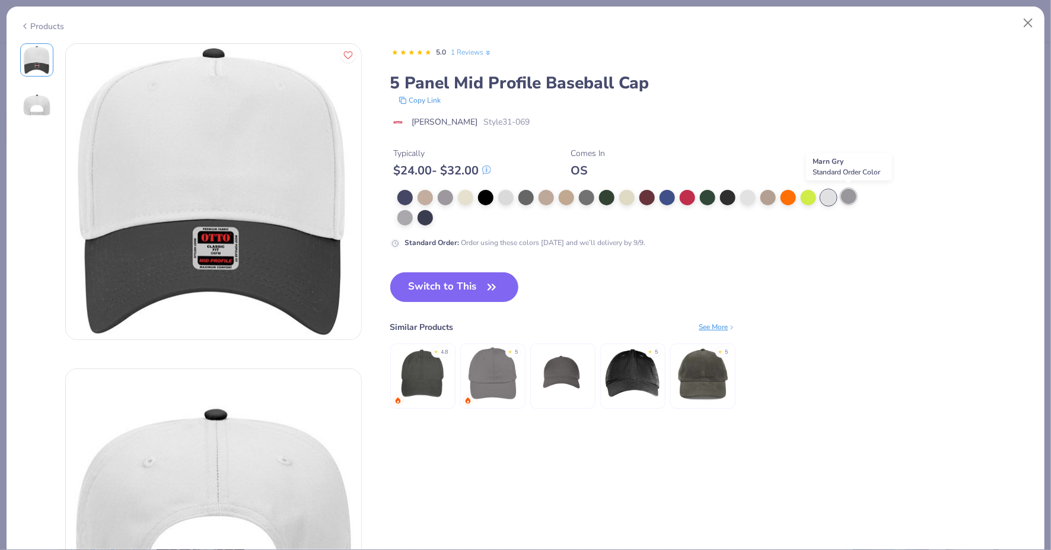
click at [847, 197] on div at bounding box center [848, 196] width 15 height 15
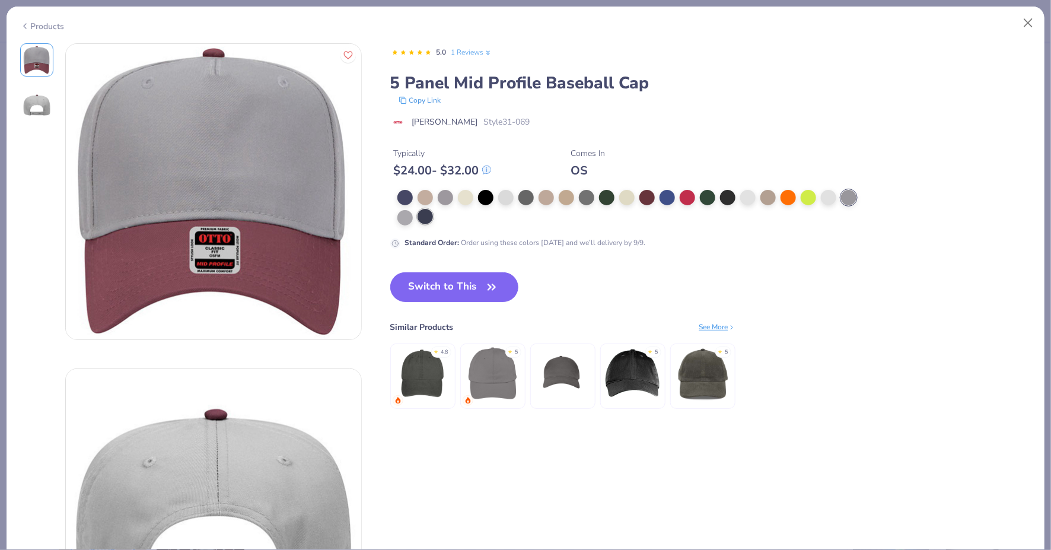
click at [427, 214] on div at bounding box center [424, 216] width 15 height 15
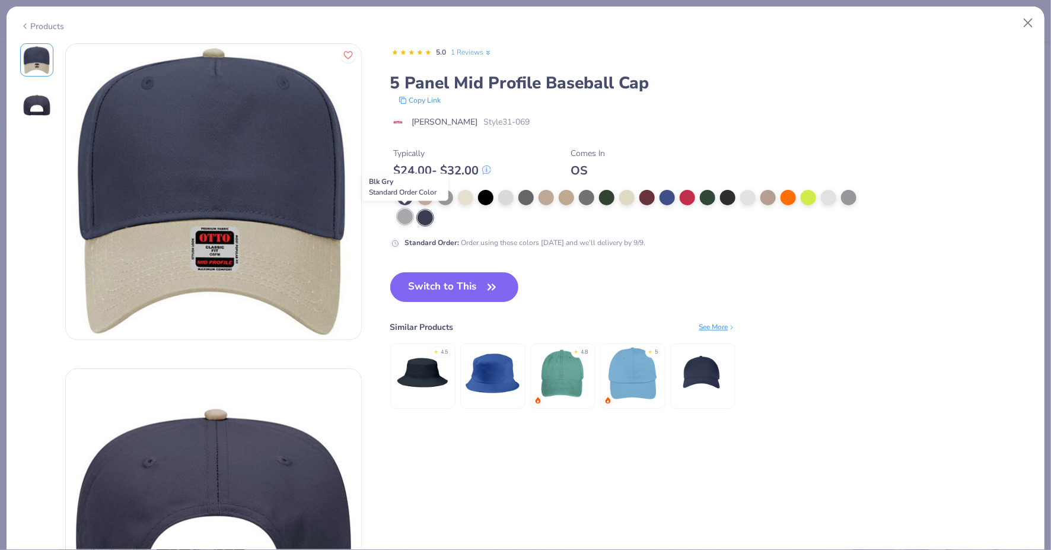
click at [398, 214] on div at bounding box center [404, 216] width 15 height 15
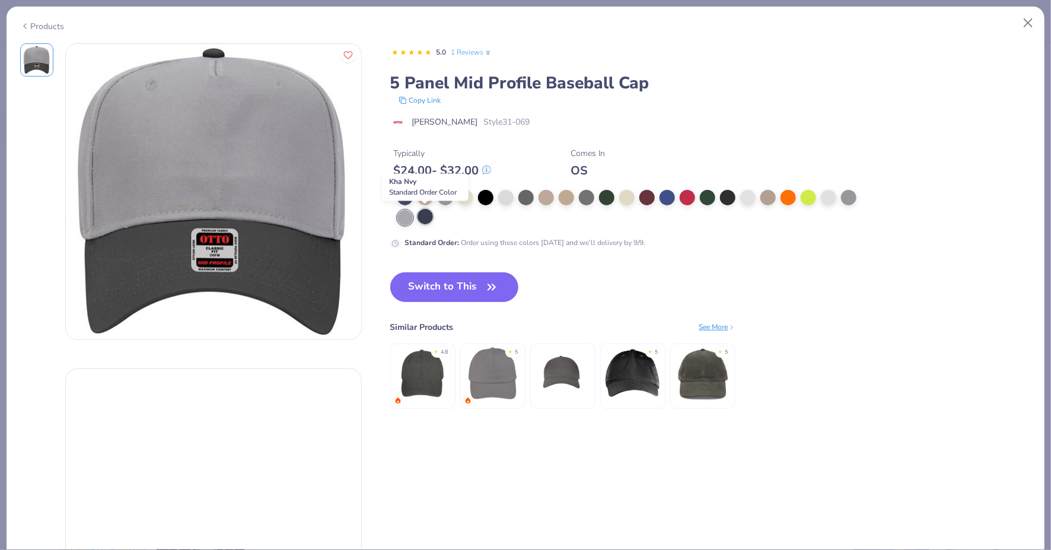
click at [419, 218] on div at bounding box center [424, 216] width 15 height 15
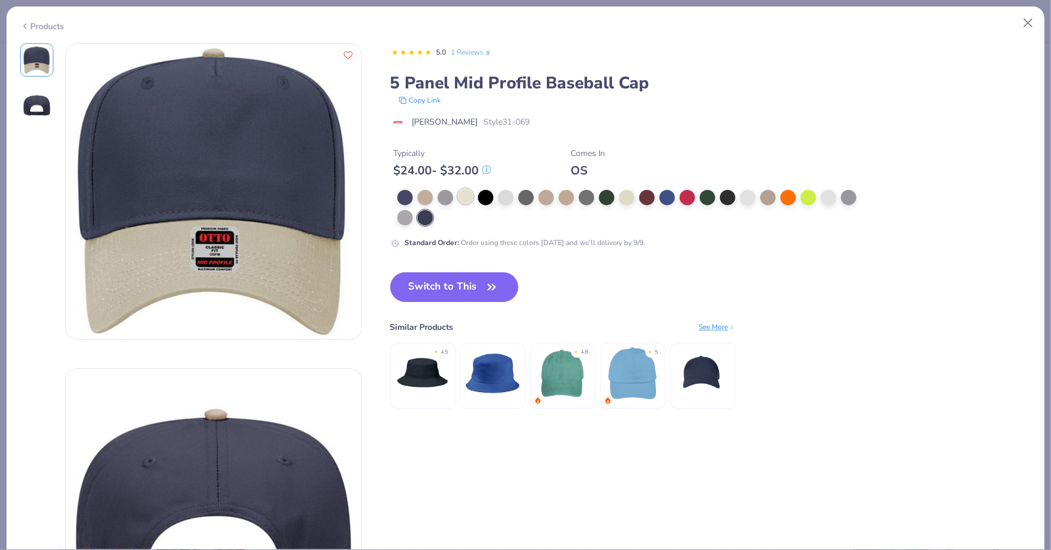
click at [462, 192] on div at bounding box center [465, 196] width 15 height 15
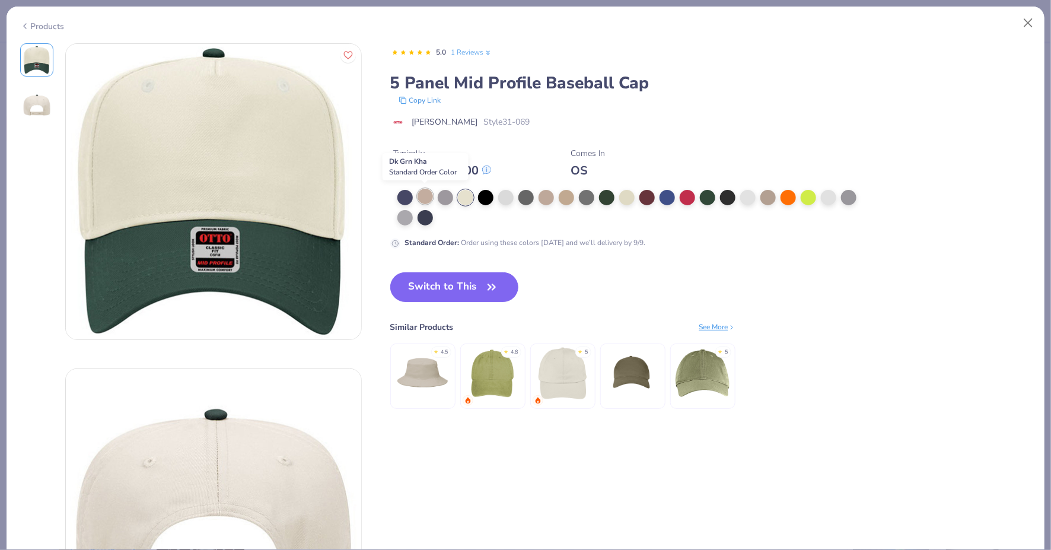
click at [419, 197] on div at bounding box center [424, 196] width 15 height 15
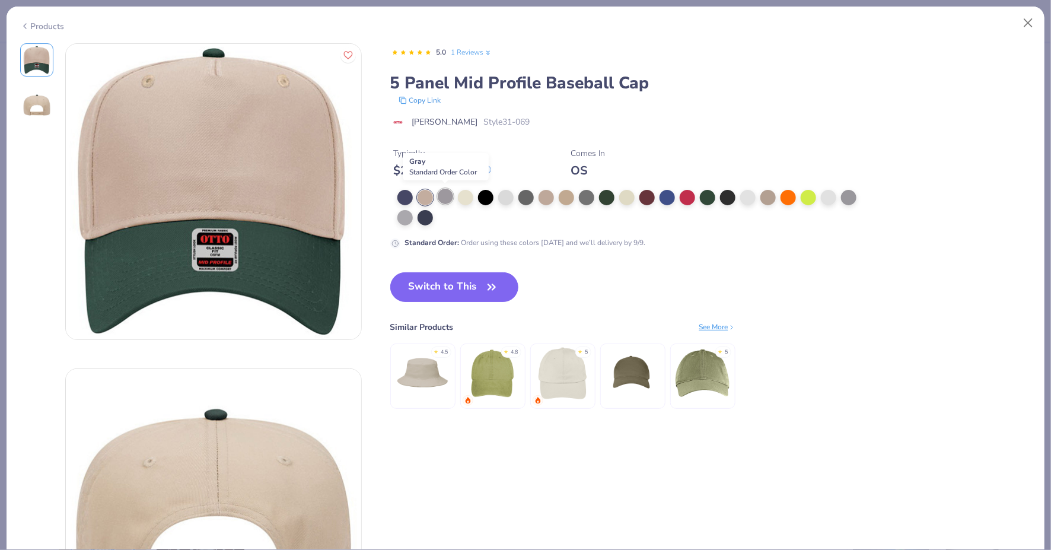
click at [439, 197] on div at bounding box center [445, 196] width 15 height 15
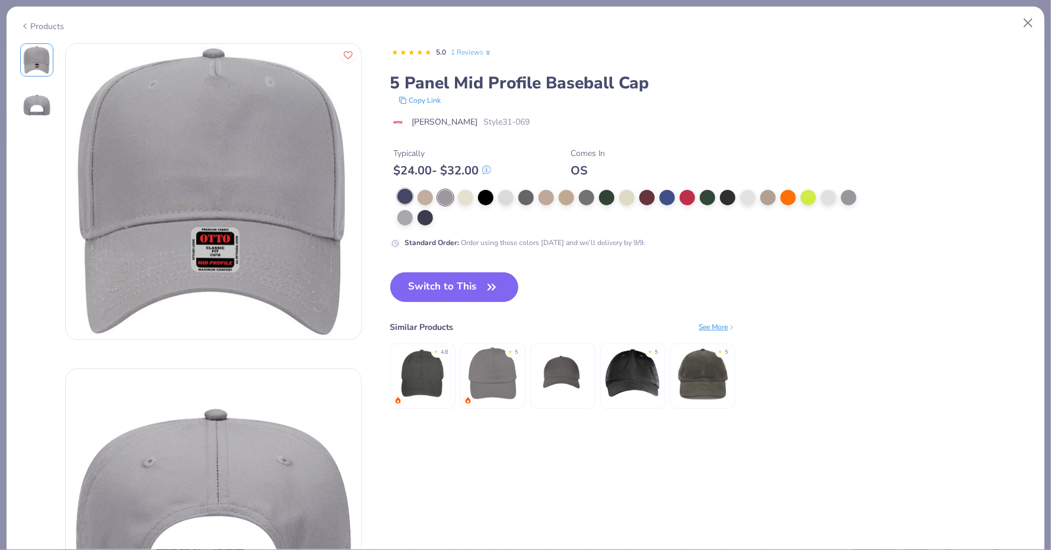
click at [400, 190] on div at bounding box center [404, 196] width 15 height 15
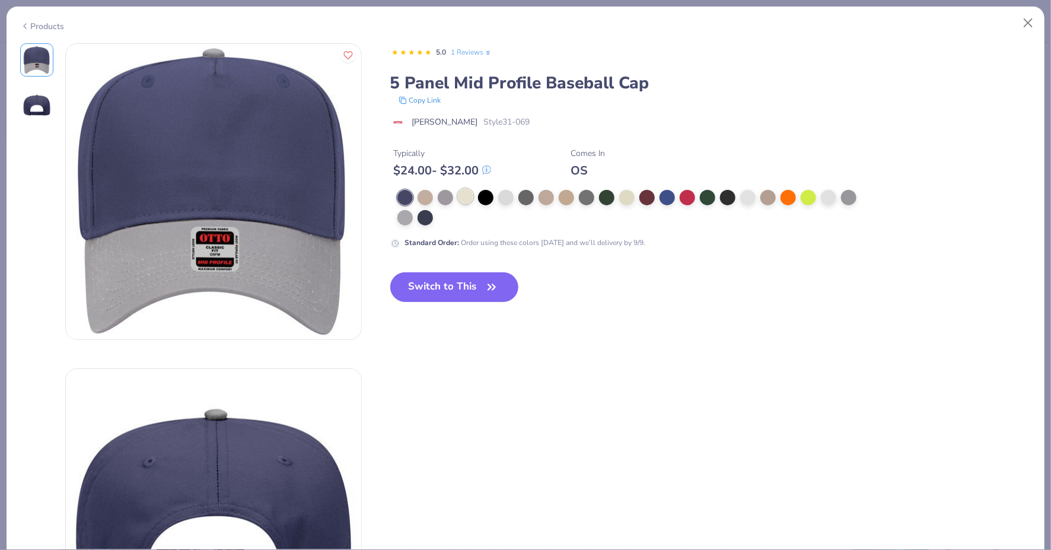
click at [466, 196] on div at bounding box center [465, 196] width 15 height 15
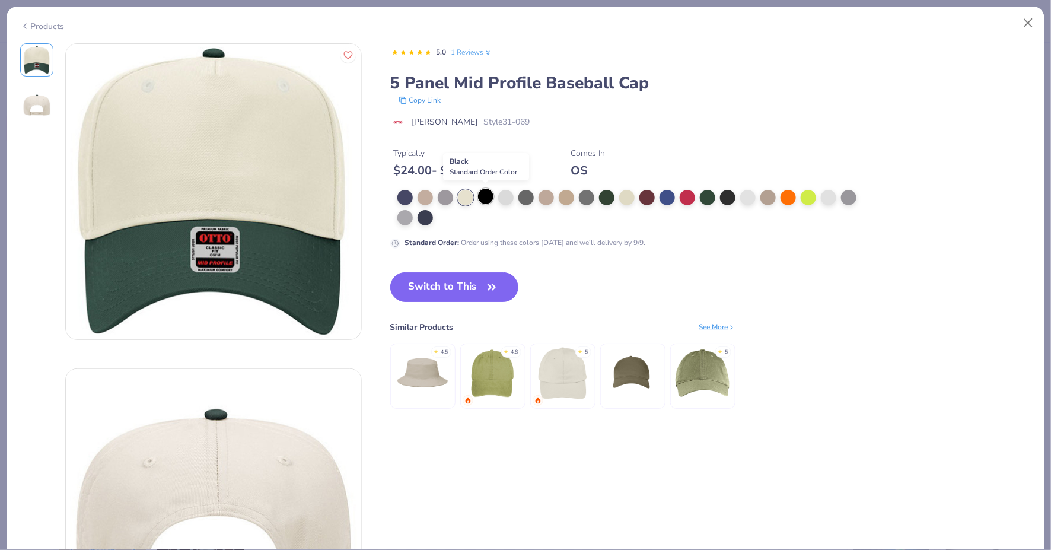
click at [491, 196] on div at bounding box center [485, 196] width 15 height 15
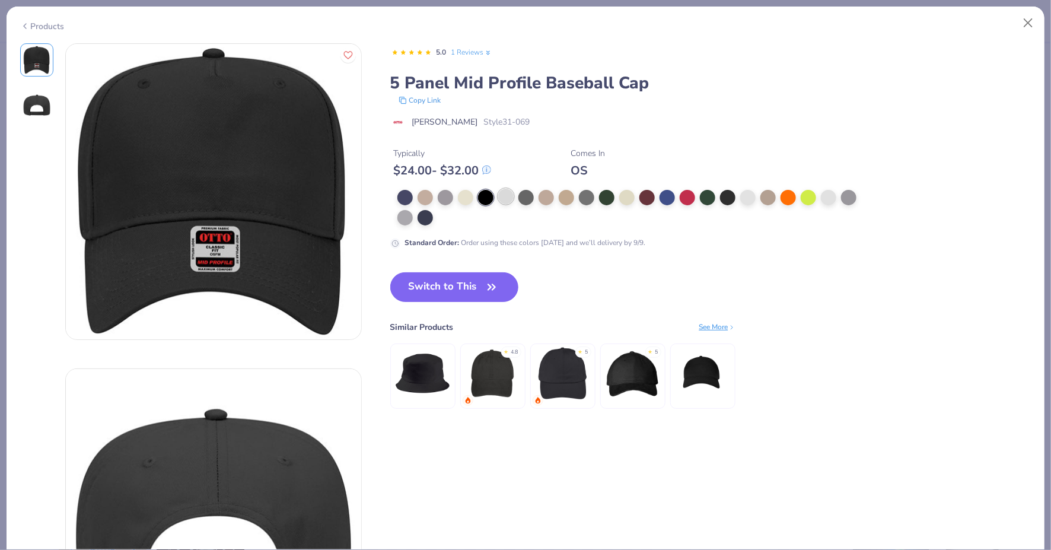
click at [502, 193] on div at bounding box center [505, 196] width 15 height 15
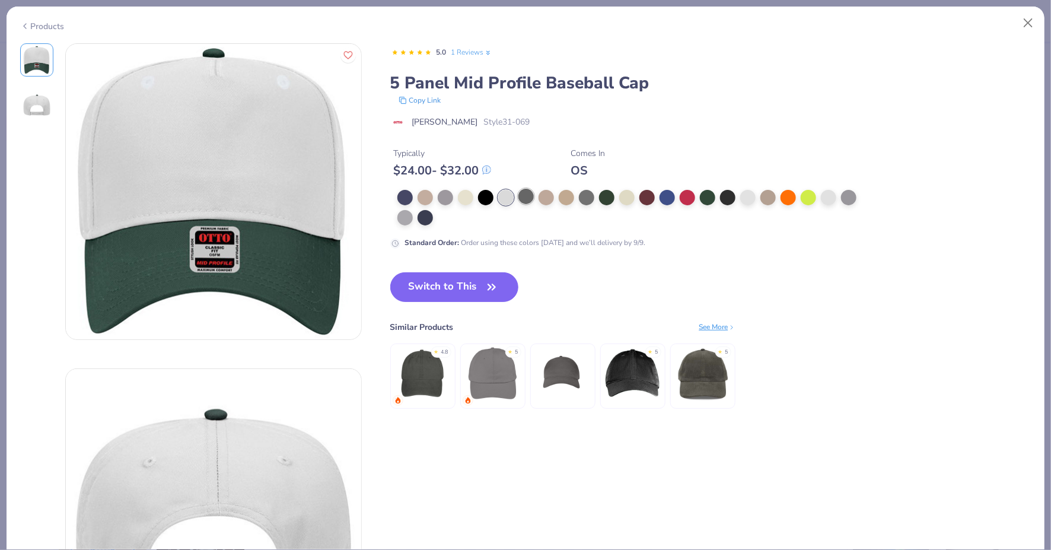
click at [522, 194] on div at bounding box center [525, 196] width 15 height 15
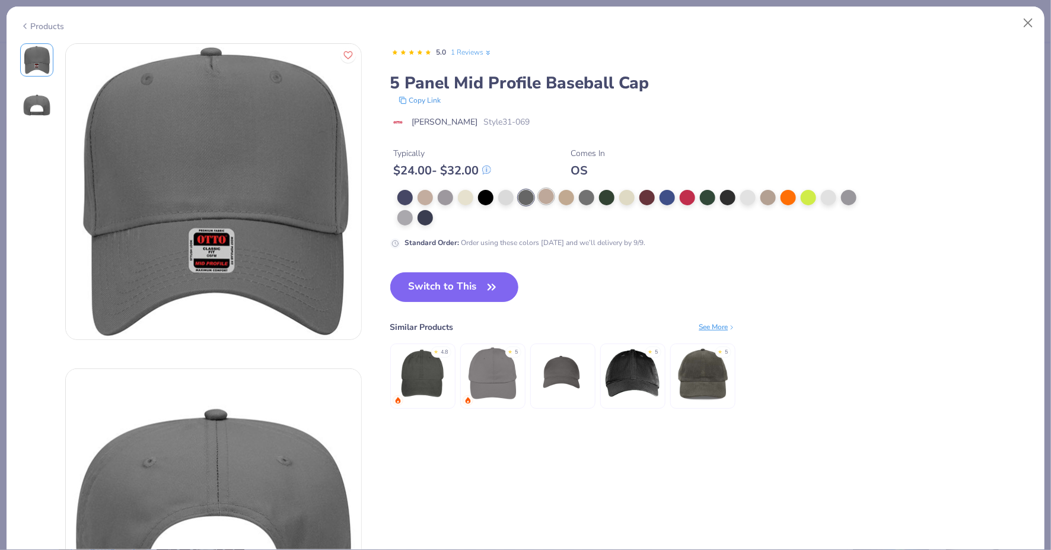
click at [541, 199] on div at bounding box center [545, 196] width 15 height 15
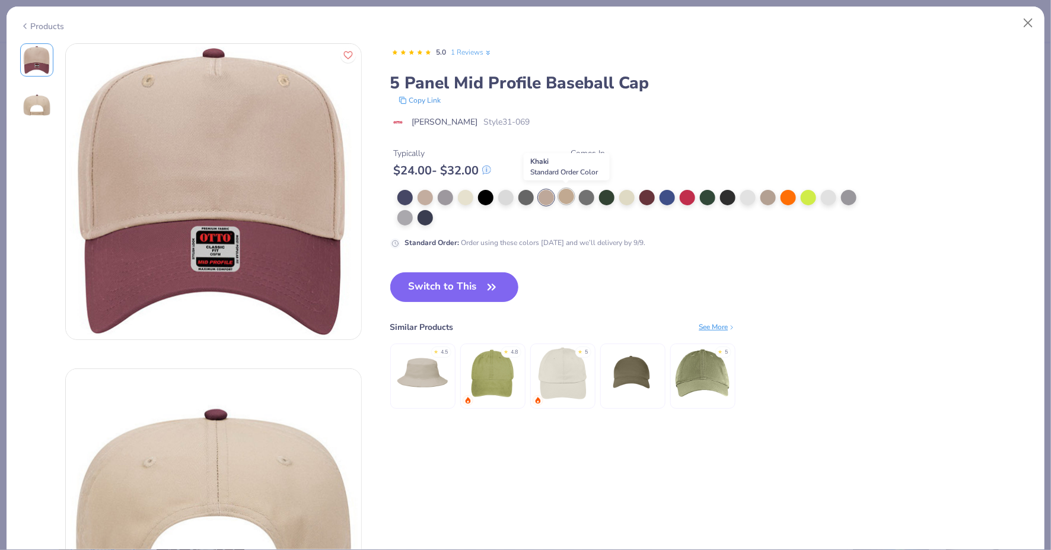
click at [563, 197] on div at bounding box center [565, 196] width 15 height 15
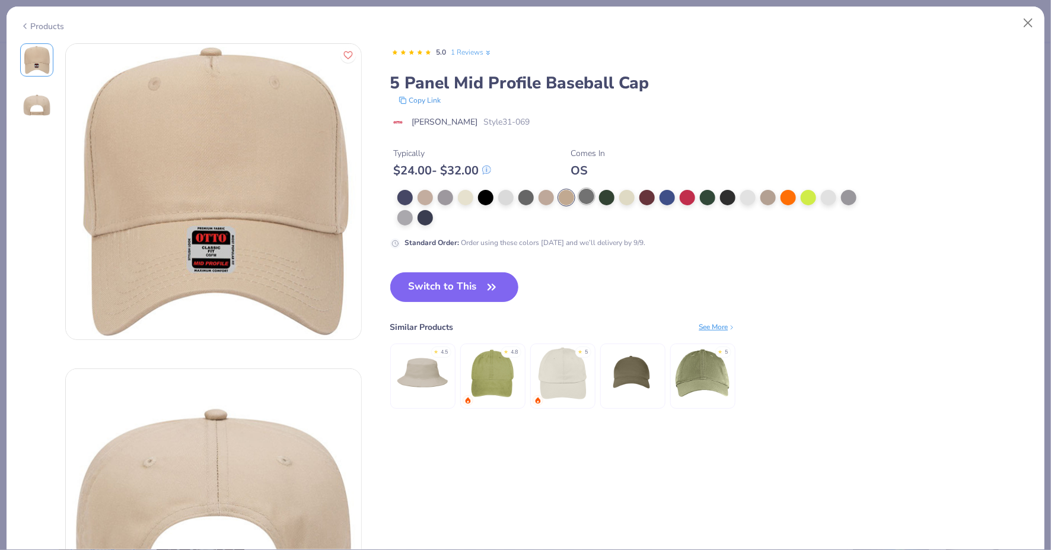
click at [580, 194] on div at bounding box center [586, 196] width 15 height 15
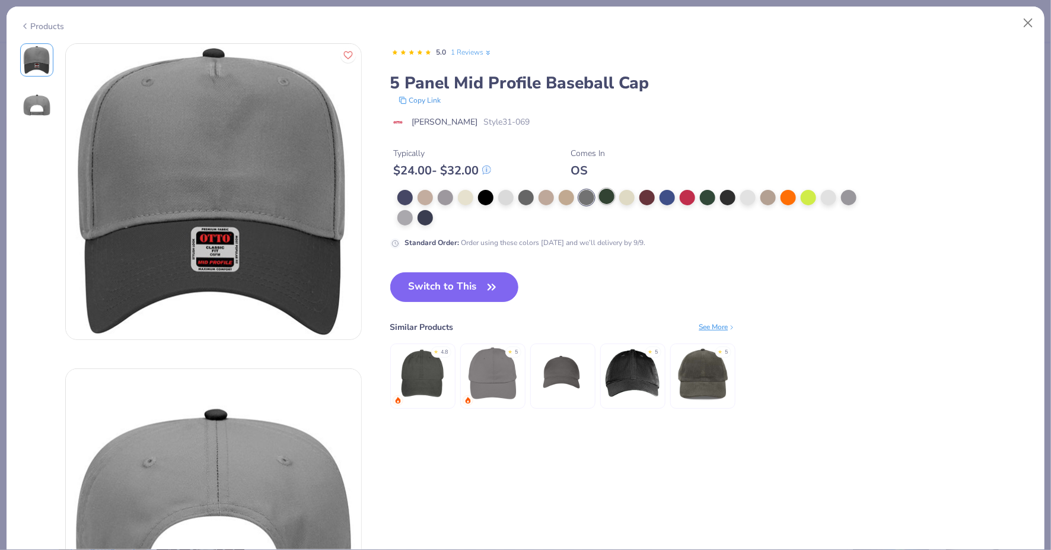
click at [604, 196] on div at bounding box center [606, 196] width 15 height 15
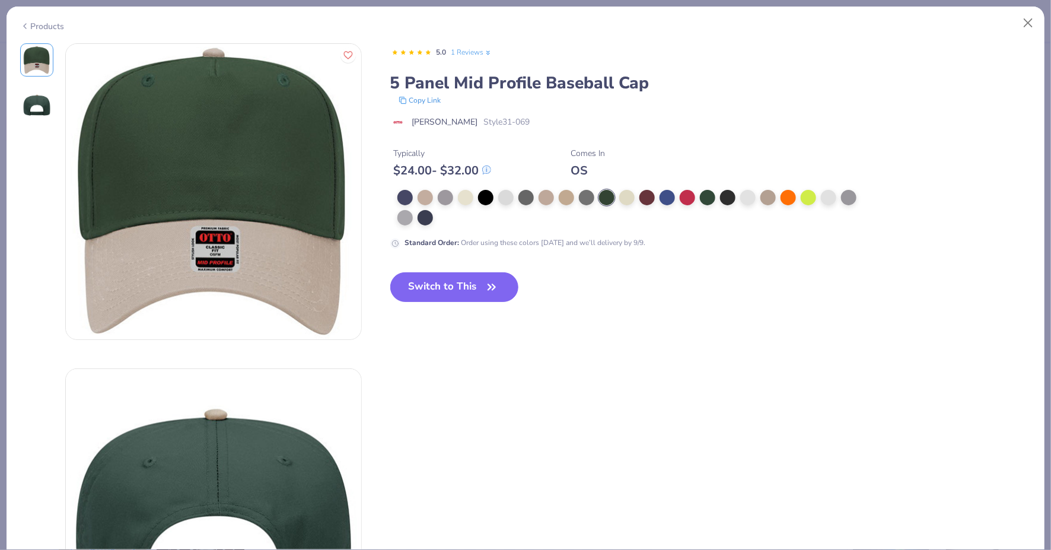
click at [615, 196] on div at bounding box center [630, 208] width 467 height 36
click at [627, 196] on div at bounding box center [626, 196] width 15 height 15
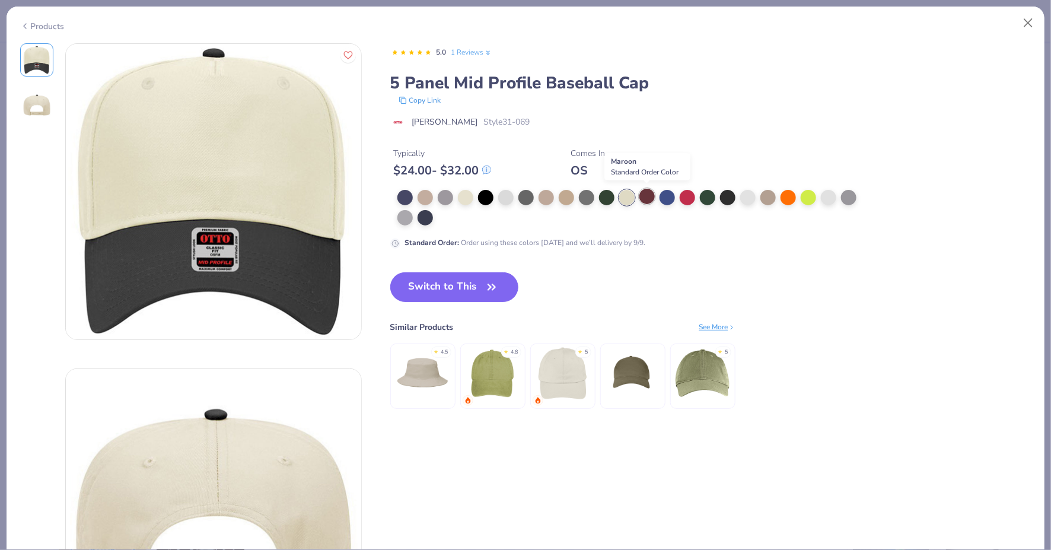
click at [643, 193] on div at bounding box center [646, 196] width 15 height 15
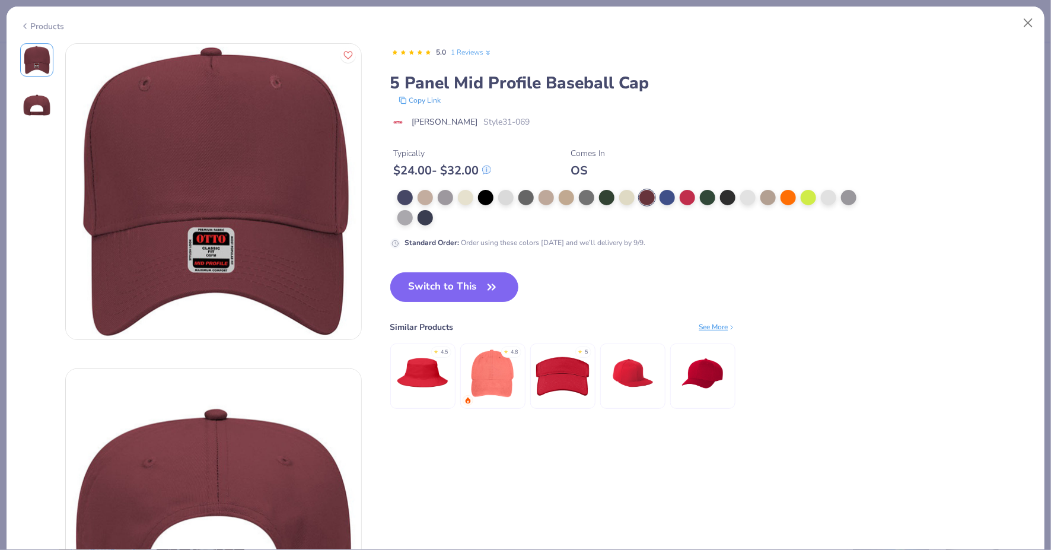
click at [657, 191] on div at bounding box center [630, 208] width 467 height 36
click at [663, 191] on div at bounding box center [666, 196] width 15 height 15
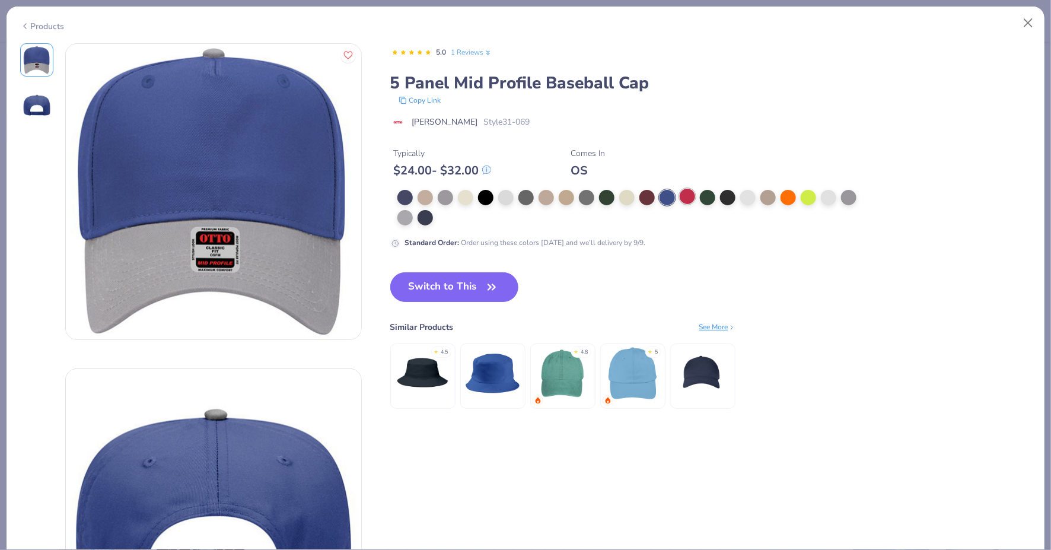
click at [690, 202] on div at bounding box center [686, 196] width 15 height 15
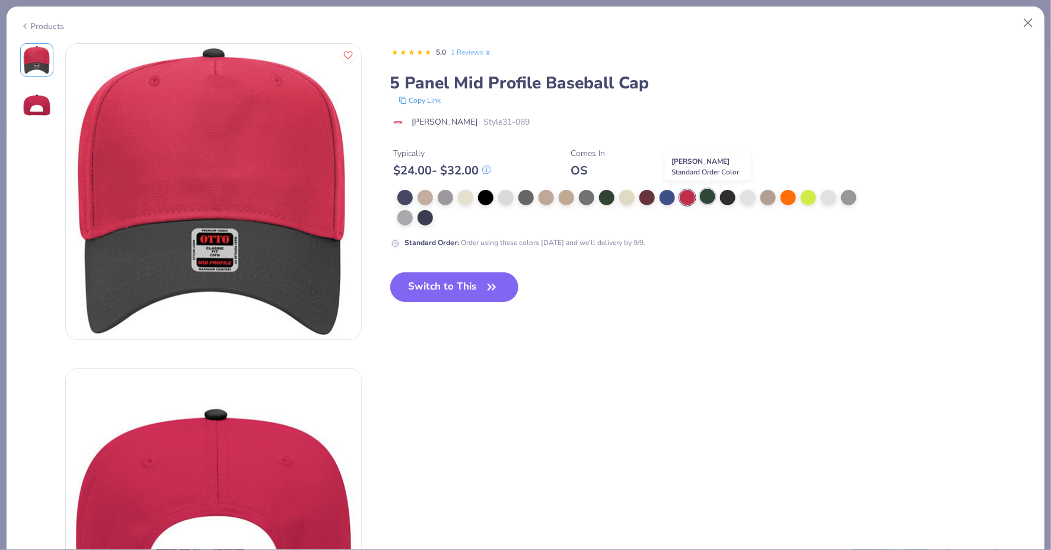
click at [707, 196] on div at bounding box center [707, 196] width 15 height 15
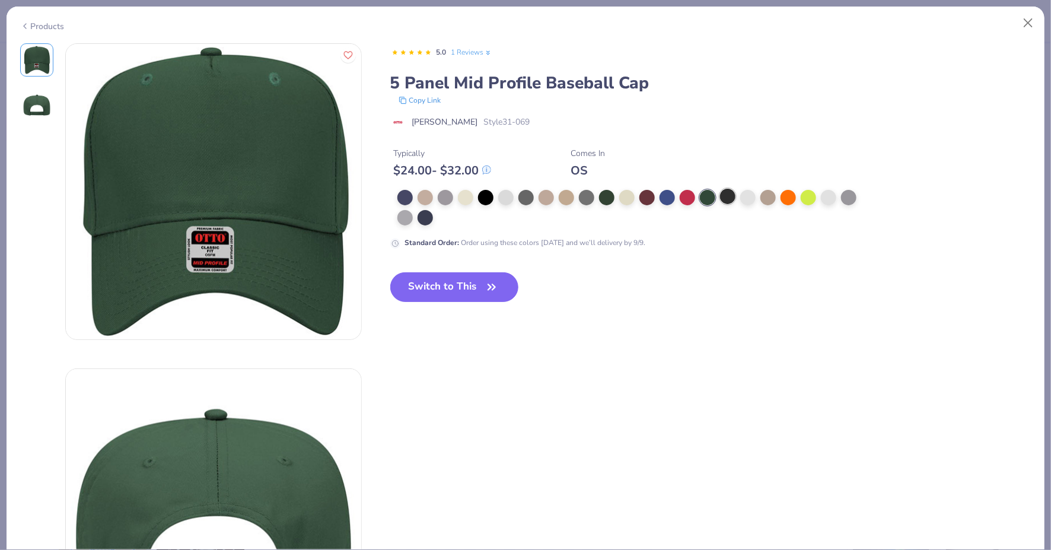
click at [721, 196] on div at bounding box center [727, 196] width 15 height 15
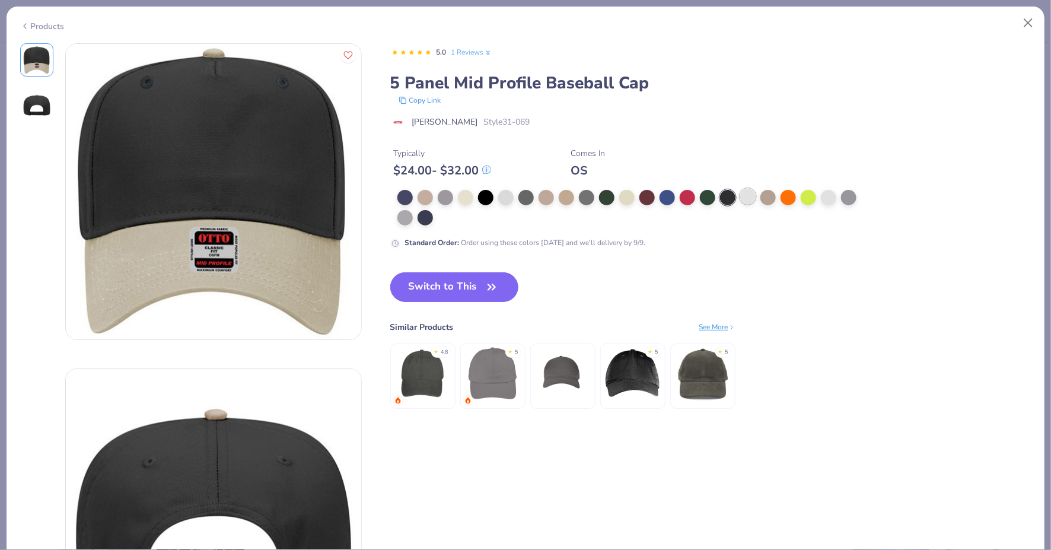
click at [749, 201] on div at bounding box center [747, 196] width 15 height 15
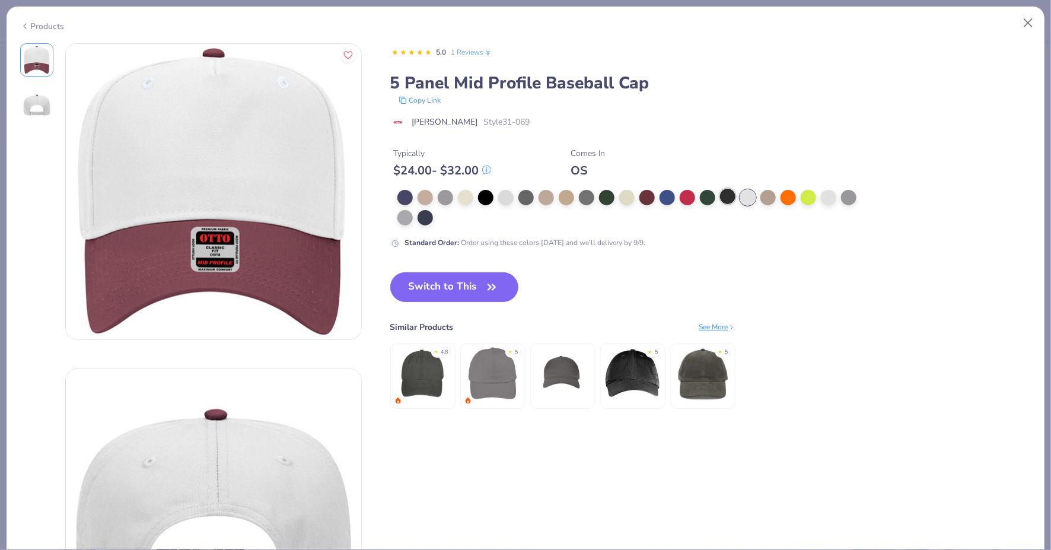
click at [726, 201] on div at bounding box center [727, 196] width 15 height 15
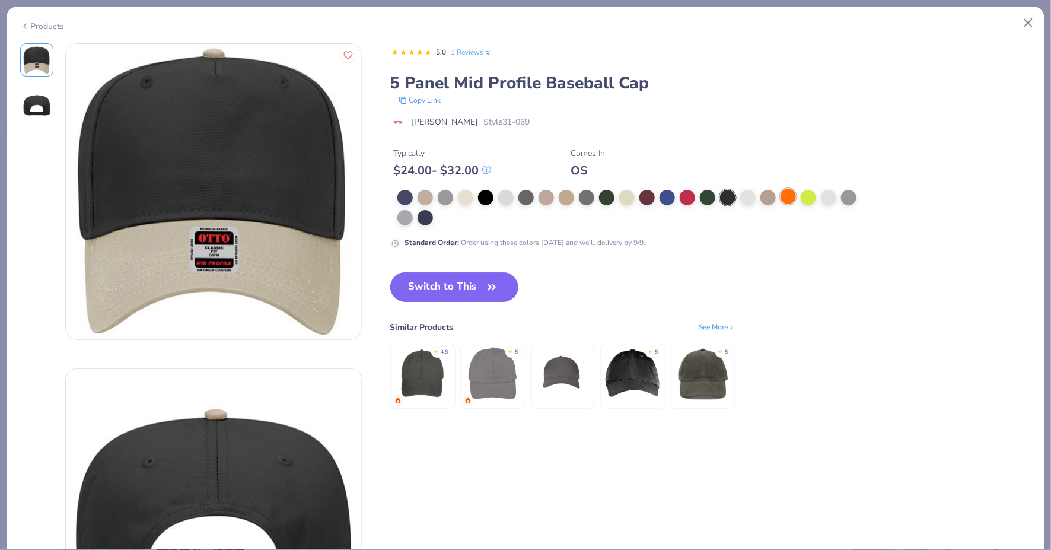
click at [780, 199] on div at bounding box center [787, 196] width 15 height 15
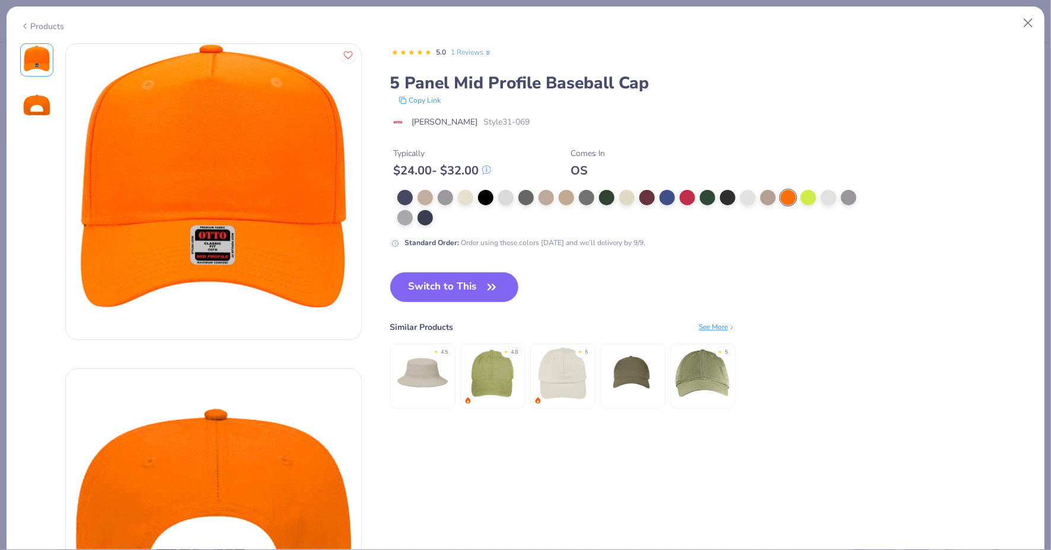
click at [796, 197] on div at bounding box center [630, 208] width 467 height 36
click at [827, 197] on div at bounding box center [828, 196] width 15 height 15
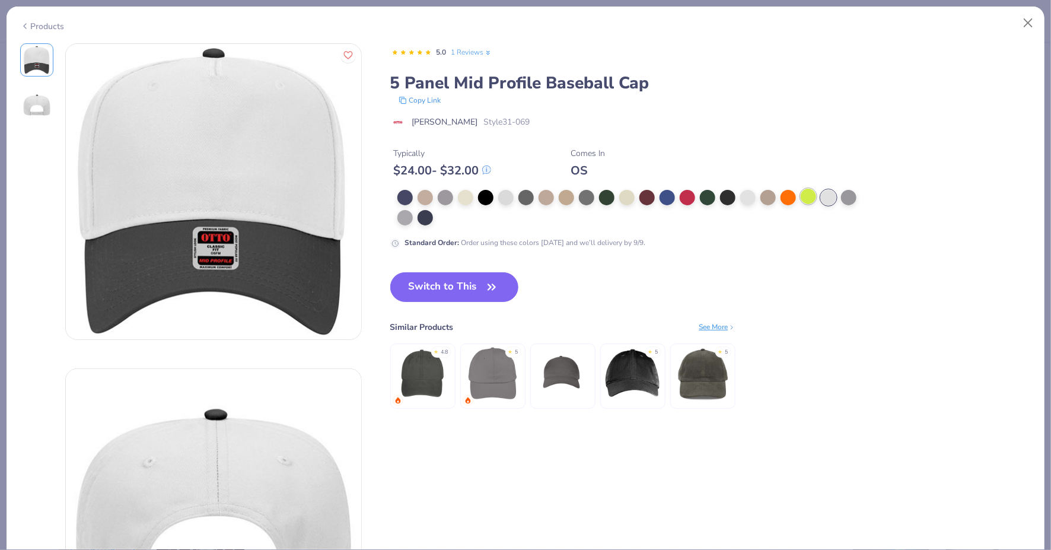
click at [810, 196] on div at bounding box center [807, 196] width 15 height 15
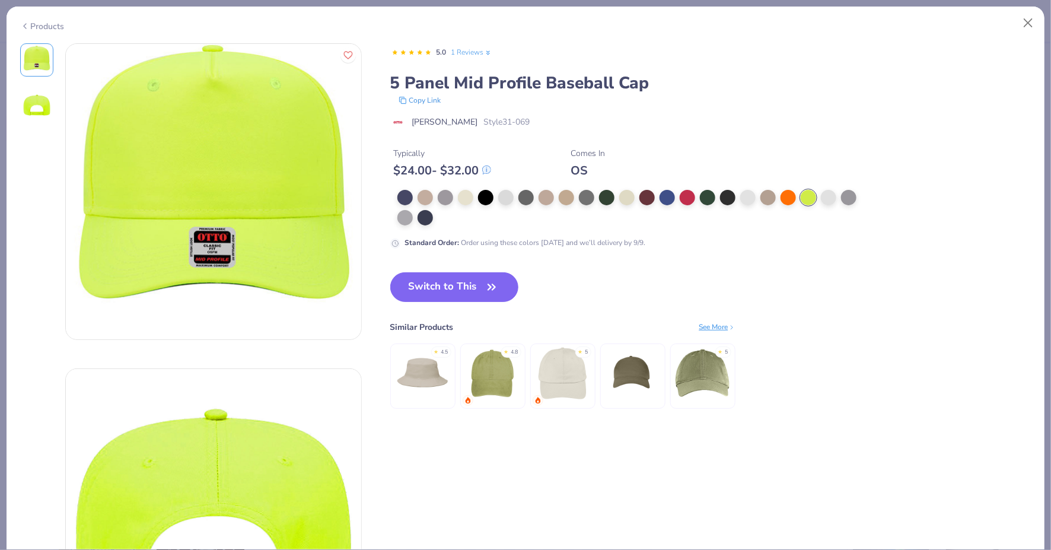
click at [863, 200] on div at bounding box center [630, 208] width 467 height 36
click at [831, 197] on div at bounding box center [828, 196] width 15 height 15
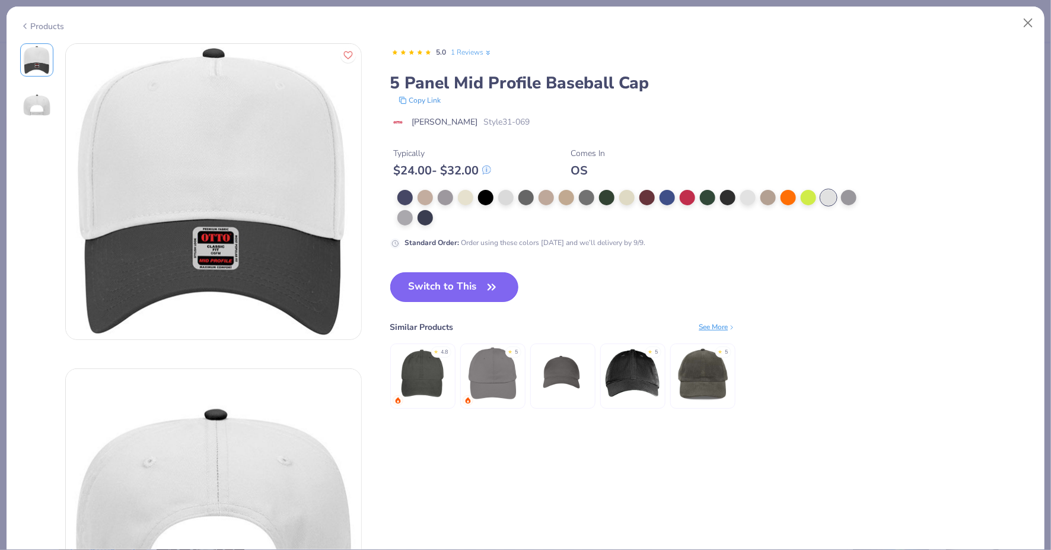
click at [493, 277] on button "Switch to This" at bounding box center [454, 287] width 129 height 30
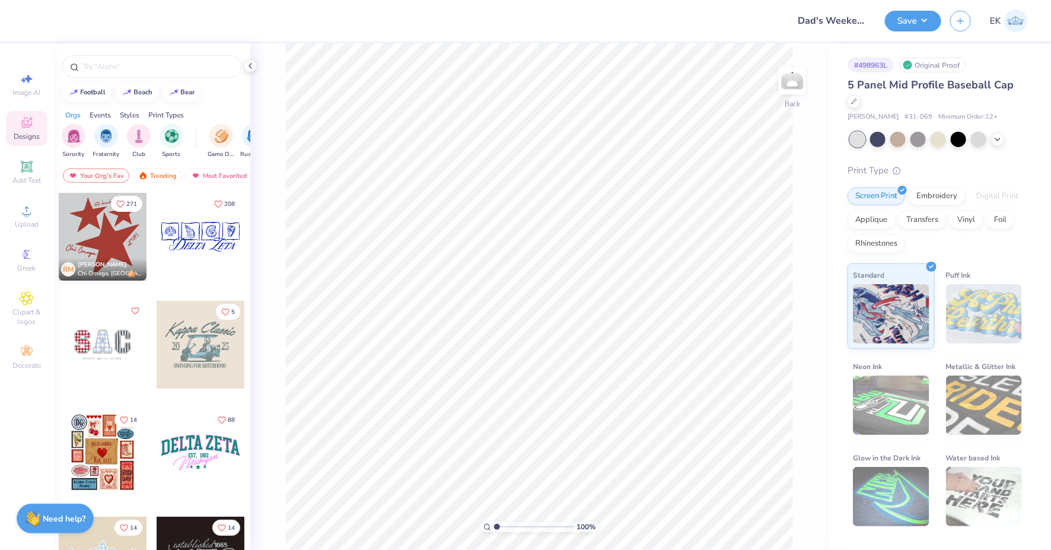
click at [18, 194] on div "Image AI Designs Add Text Upload Greek Clipart & logos Decorate" at bounding box center [27, 221] width 42 height 308
click at [18, 218] on div "Upload" at bounding box center [27, 216] width 42 height 35
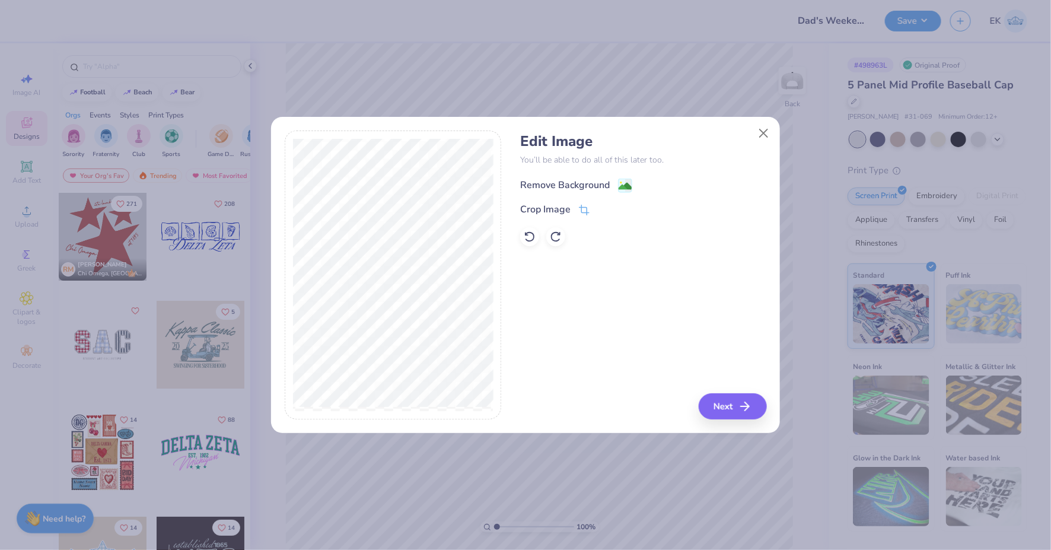
click at [624, 184] on image at bounding box center [624, 186] width 13 height 13
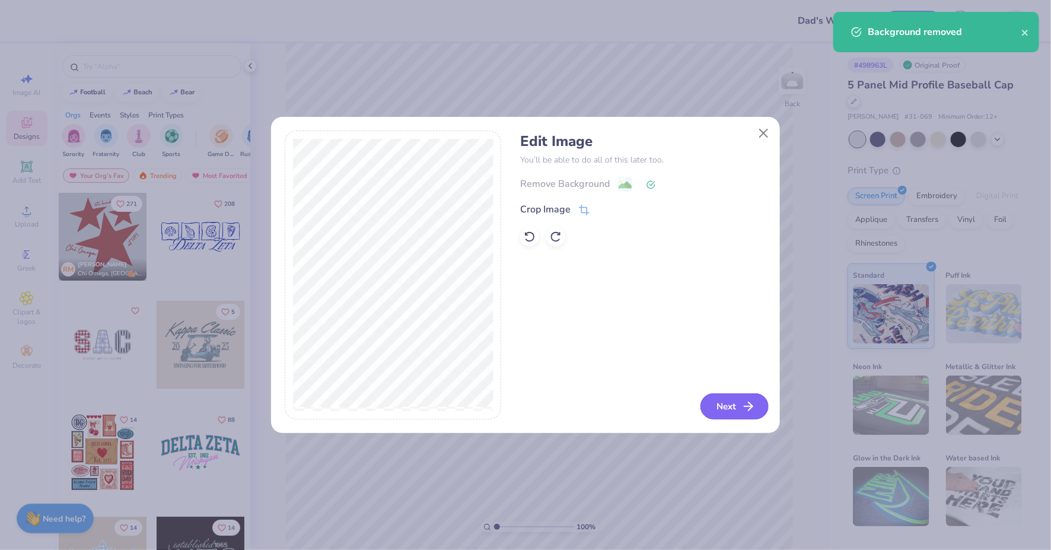
click at [729, 397] on button "Next" at bounding box center [734, 406] width 68 height 26
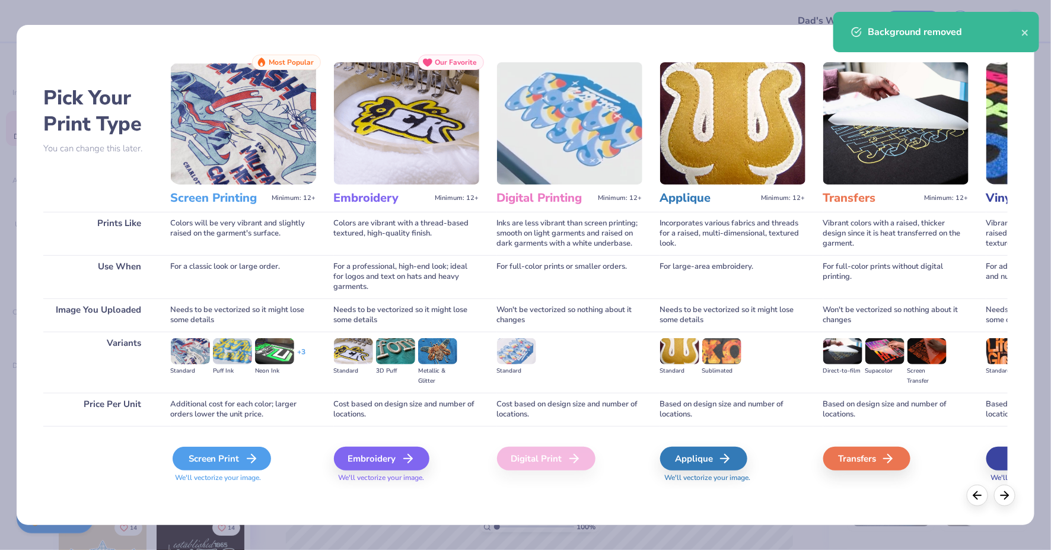
click at [211, 470] on div "Screen Print" at bounding box center [222, 458] width 98 height 24
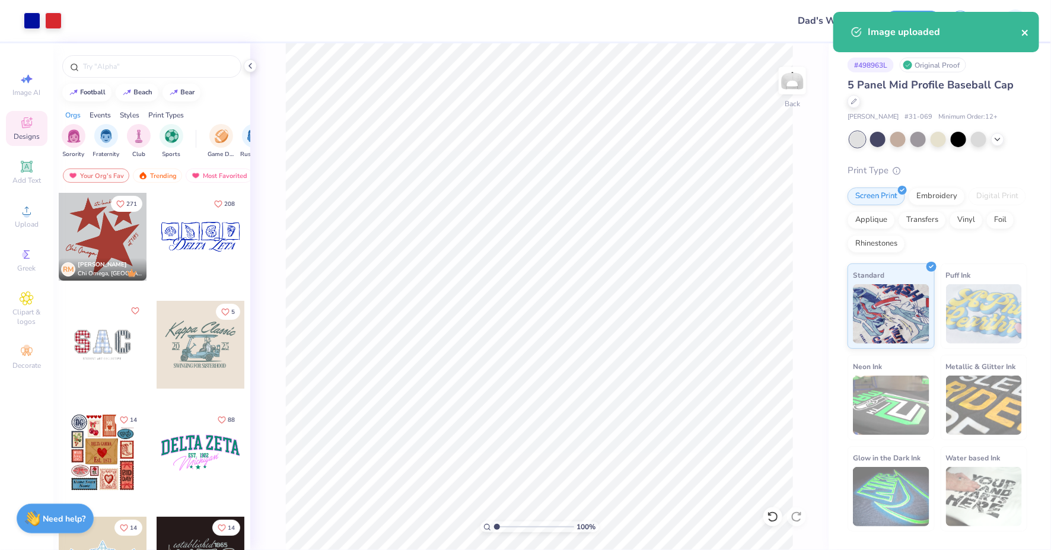
click at [1022, 28] on icon "close" at bounding box center [1025, 32] width 8 height 9
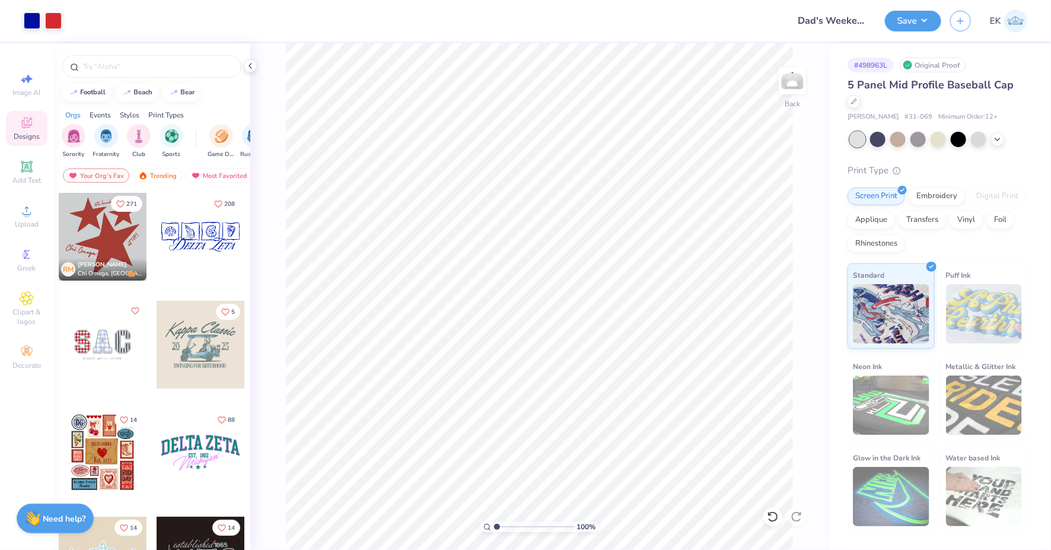
click at [918, 20] on div "Art colors Design Title Dad's Weekend Save EK Image AI Designs Add Text Upload …" at bounding box center [525, 275] width 1051 height 550
click at [923, 15] on button "Save" at bounding box center [913, 19] width 56 height 21
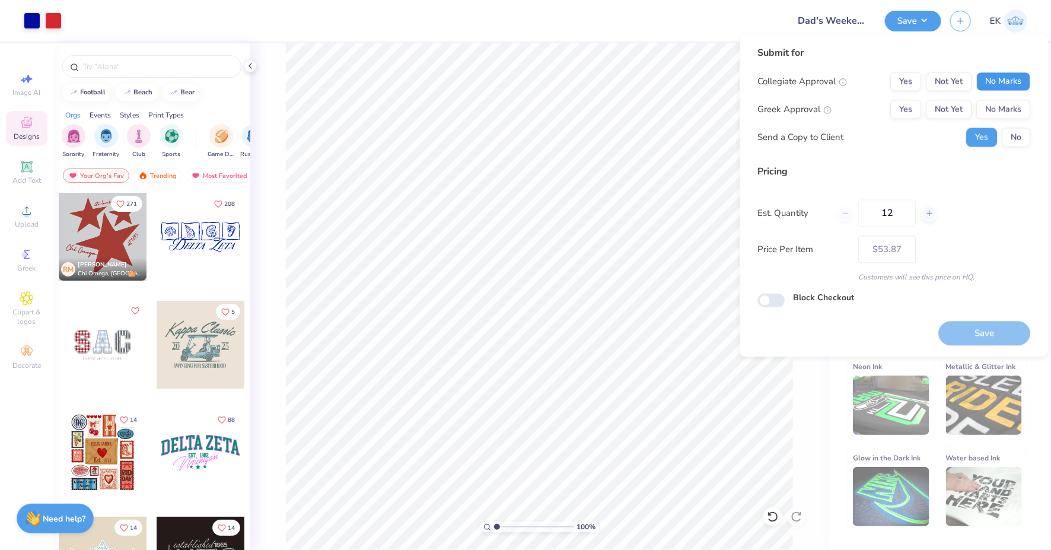
click at [1006, 76] on button "No Marks" at bounding box center [1003, 81] width 54 height 19
click at [892, 106] on button "Yes" at bounding box center [905, 109] width 31 height 19
click at [982, 316] on div "Save" at bounding box center [985, 326] width 92 height 37
click at [981, 338] on button "Save" at bounding box center [985, 333] width 92 height 24
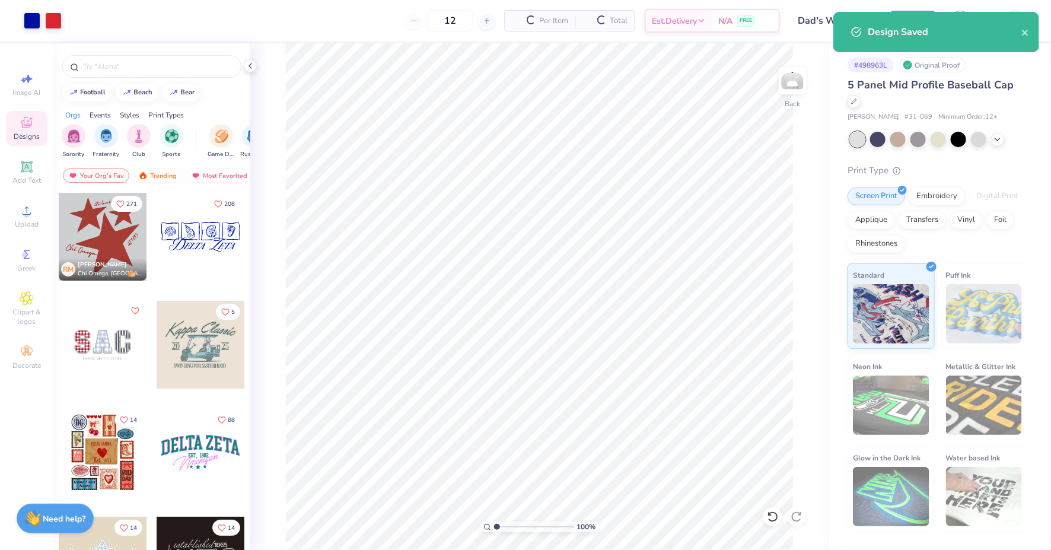
type input "$44.43"
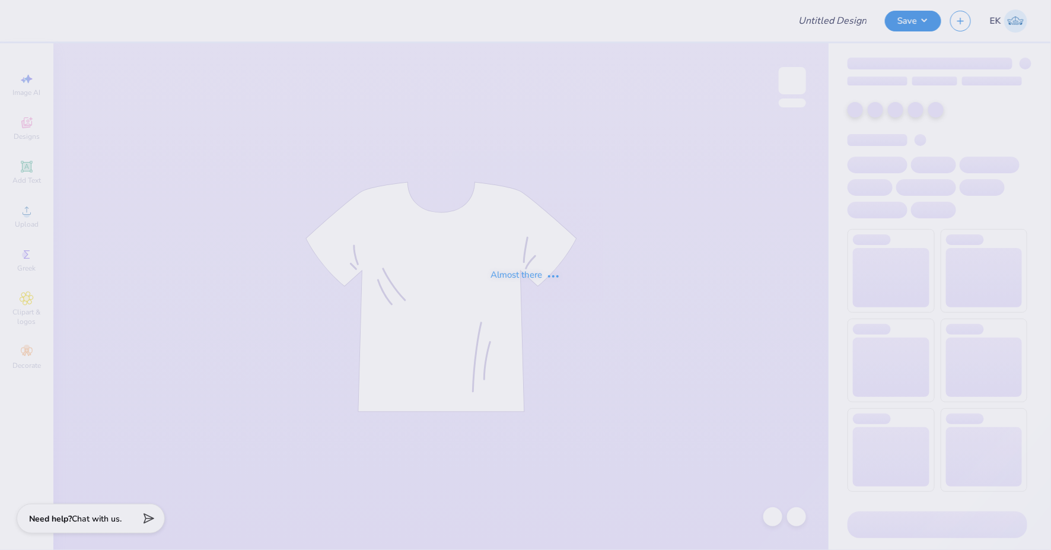
type input "sig pi 2"
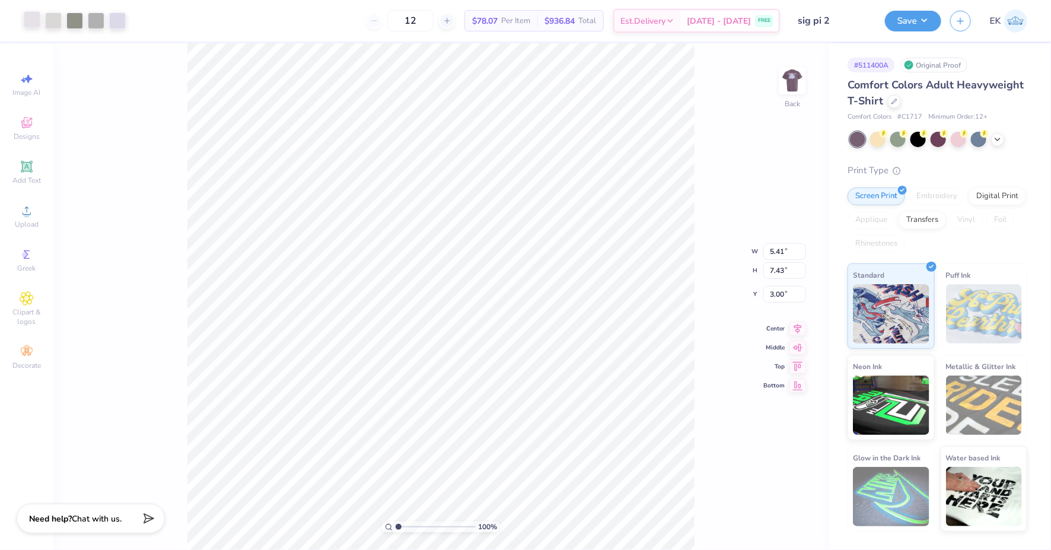
click at [30, 17] on div at bounding box center [32, 19] width 17 height 17
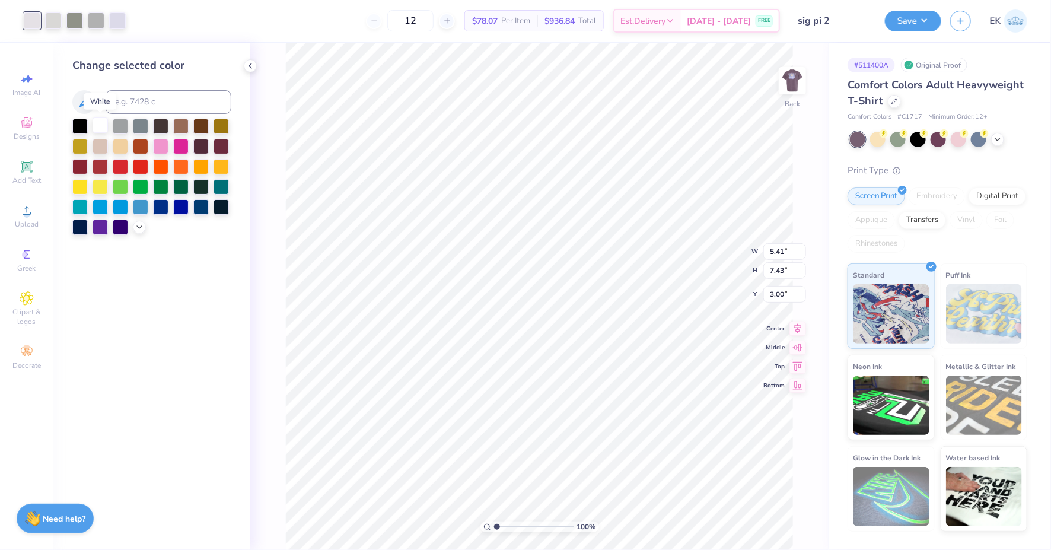
click at [103, 123] on div at bounding box center [99, 124] width 15 height 15
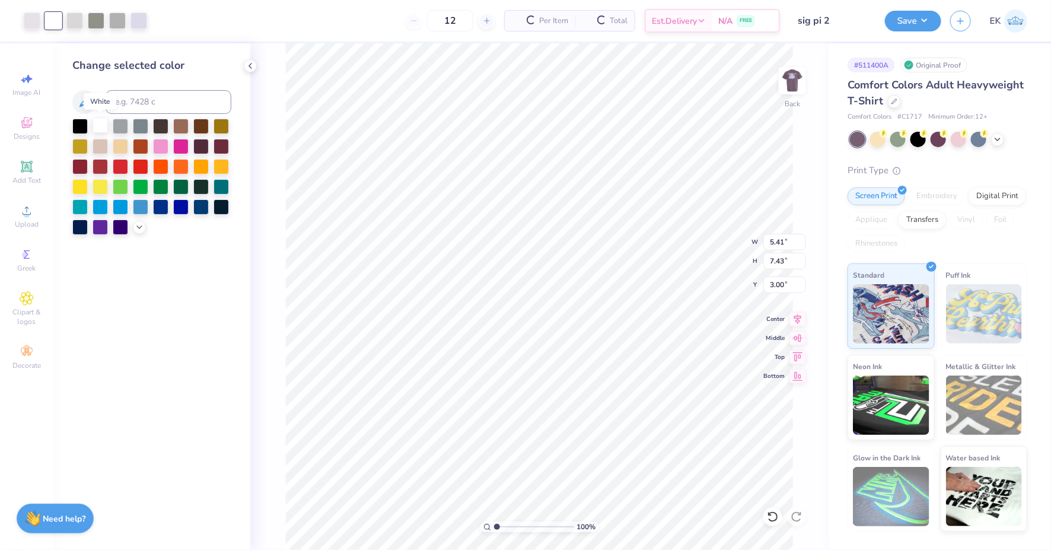
click at [103, 123] on div at bounding box center [99, 124] width 15 height 15
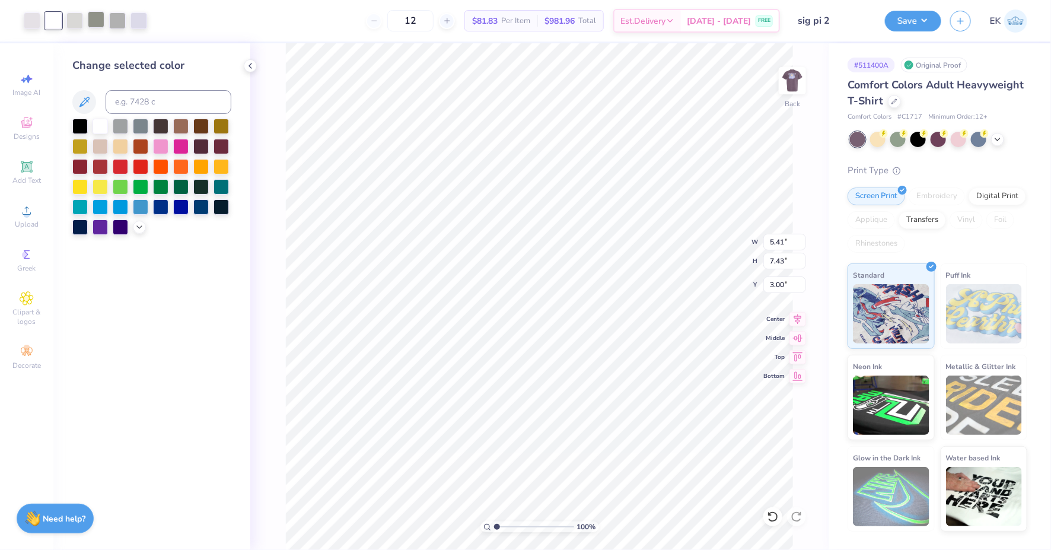
click at [91, 20] on div at bounding box center [96, 19] width 17 height 17
click at [81, 20] on div at bounding box center [74, 19] width 17 height 17
click at [101, 118] on div at bounding box center [99, 124] width 15 height 15
click at [98, 21] on div at bounding box center [96, 19] width 17 height 17
click at [101, 117] on div at bounding box center [99, 124] width 15 height 15
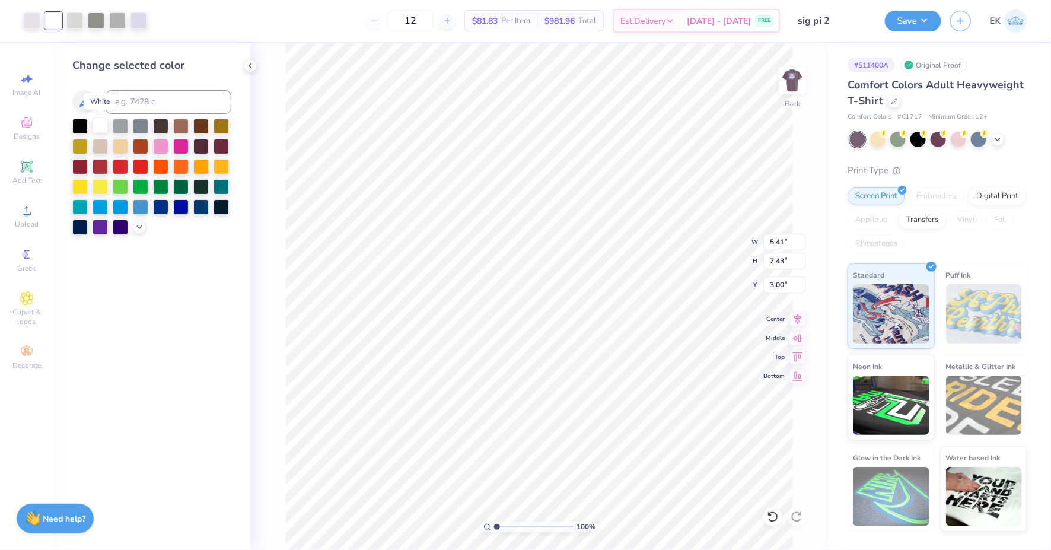
click at [98, 122] on div at bounding box center [99, 124] width 15 height 15
click at [476, 30] on div "12 $81.83 Per Item $981.96 Total Est. Delivery Sep 7 - 10 FREE" at bounding box center [468, 21] width 624 height 42
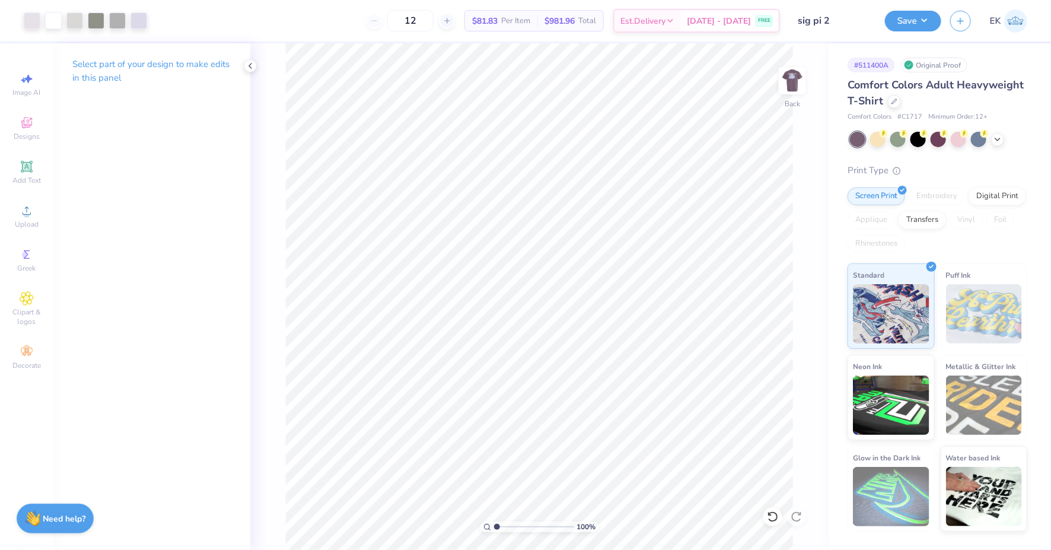
click at [21, 17] on div "Art colors" at bounding box center [73, 21] width 147 height 42
click at [27, 17] on div at bounding box center [32, 19] width 17 height 17
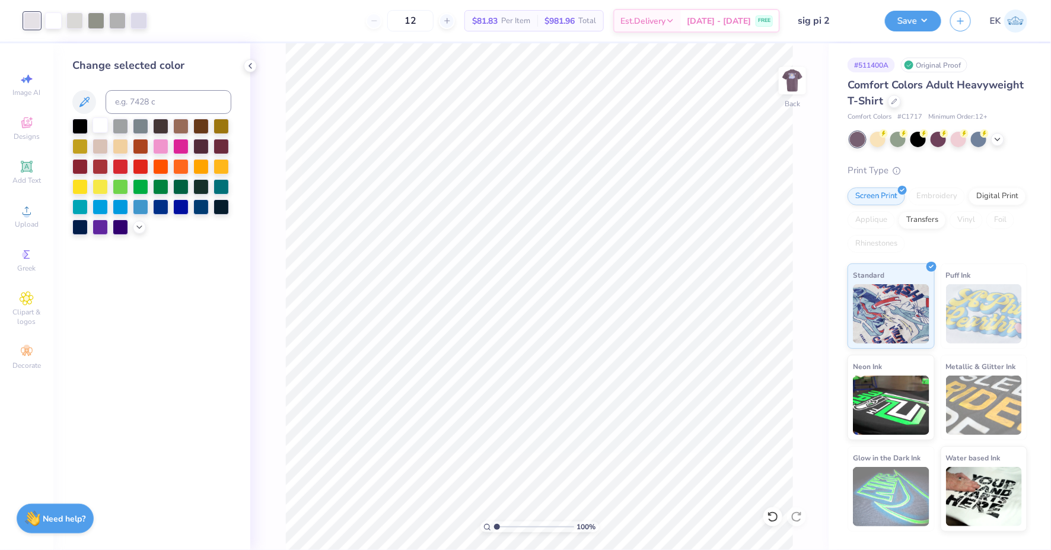
click at [100, 127] on div at bounding box center [99, 124] width 15 height 15
click at [70, 21] on div at bounding box center [74, 19] width 17 height 17
click at [100, 124] on div at bounding box center [99, 124] width 15 height 15
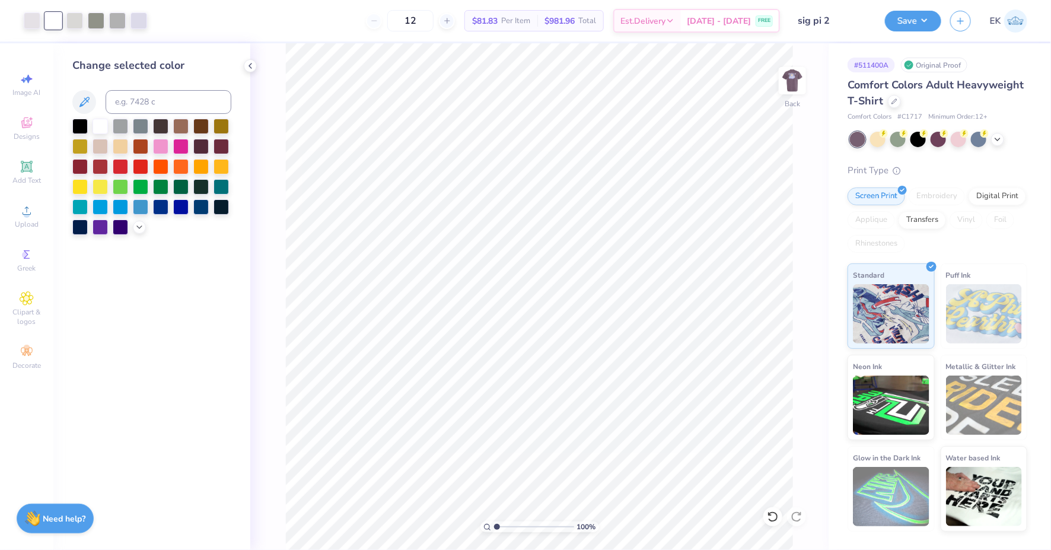
click at [100, 31] on div "Art colors" at bounding box center [73, 21] width 147 height 42
click at [97, 17] on div at bounding box center [96, 19] width 17 height 17
click at [95, 125] on div at bounding box center [99, 124] width 15 height 15
